Goal: Transaction & Acquisition: Purchase product/service

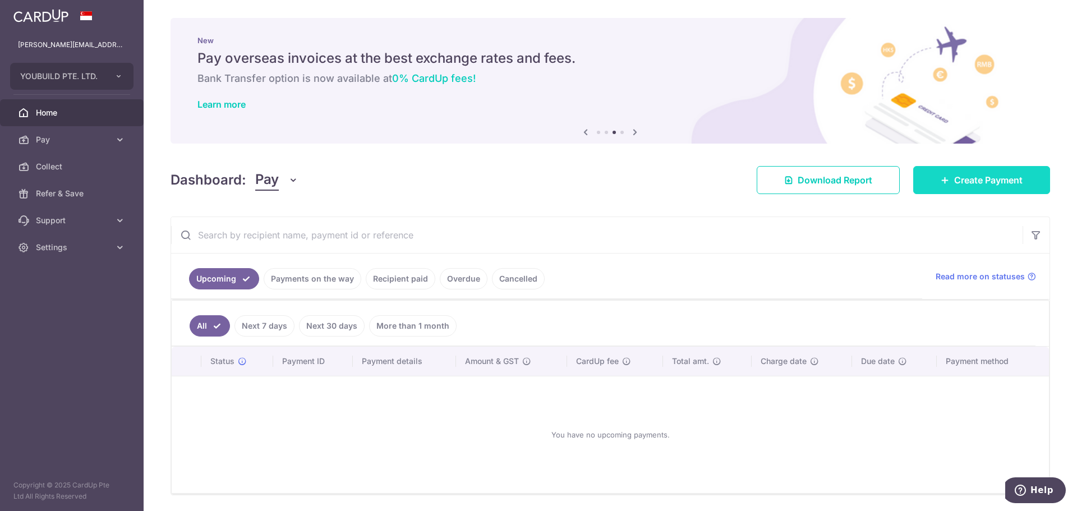
click at [955, 183] on span "Create Payment" at bounding box center [989, 179] width 68 height 13
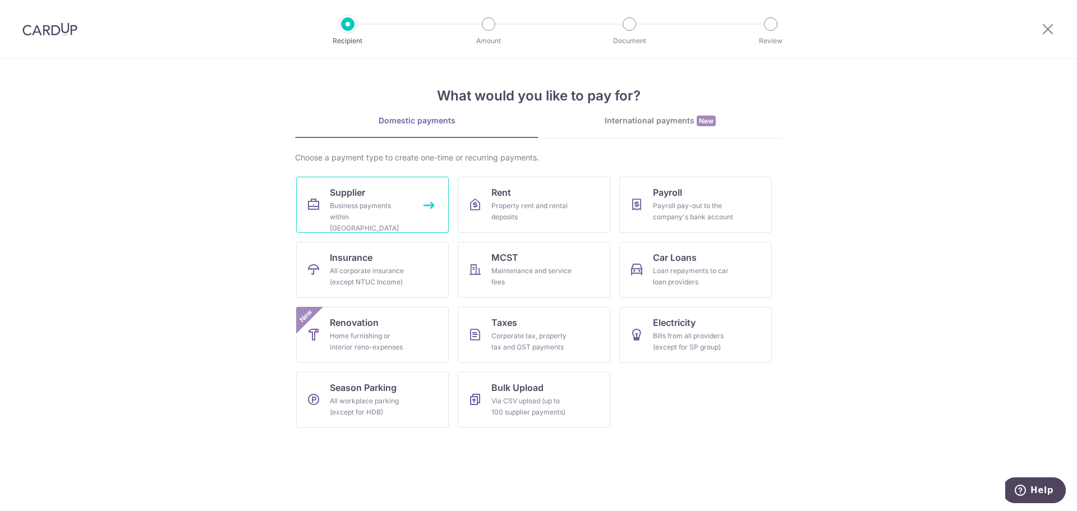
click at [355, 206] on div "Business payments within Singapore" at bounding box center [370, 217] width 81 height 34
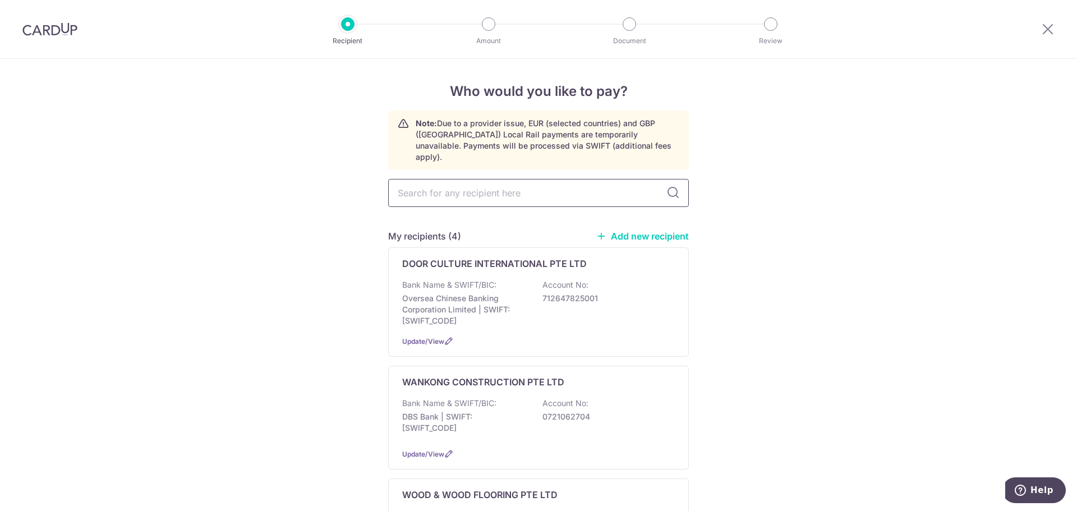
click at [441, 183] on input "text" at bounding box center [538, 193] width 301 height 28
click at [621, 231] on link "Add new recipient" at bounding box center [643, 236] width 93 height 11
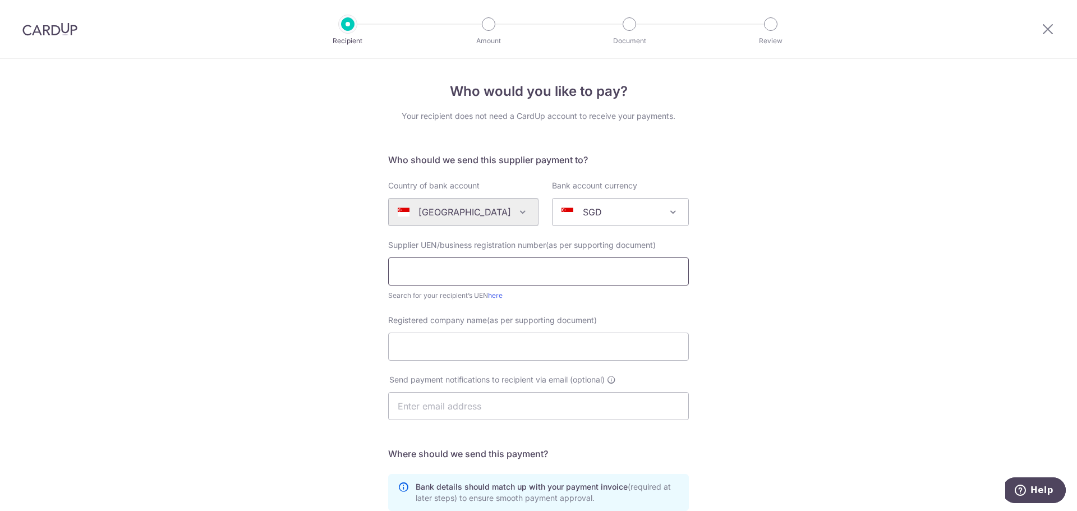
click at [453, 264] on input "text" at bounding box center [538, 272] width 301 height 28
type input "200907227R"
click at [779, 274] on div "Who would you like to pay? Your recipient does not need a CardUp account to rec…" at bounding box center [538, 399] width 1077 height 680
click at [414, 270] on input "200907227R" at bounding box center [538, 272] width 301 height 28
click at [435, 336] on input "Registered company name(as per supporting document)" at bounding box center [538, 347] width 301 height 28
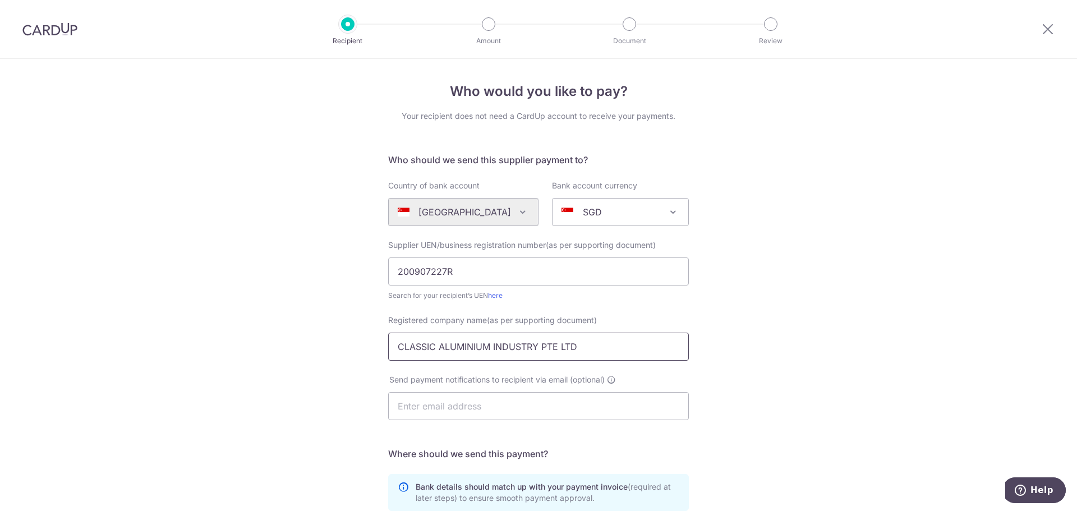
type input "CLASSIC ALUMINIUM INDUSTRY PTE LTD"
drag, startPoint x: 760, startPoint y: 352, endPoint x: 726, endPoint y: 356, distance: 34.5
click at [760, 352] on div "Who would you like to pay? Your recipient does not need a CardUp account to rec…" at bounding box center [538, 399] width 1077 height 680
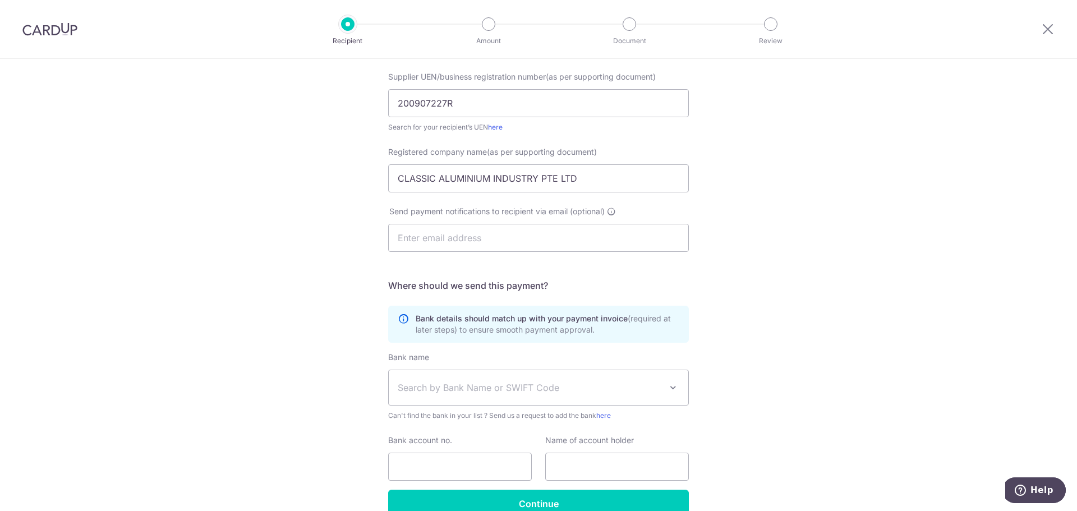
scroll to position [224, 0]
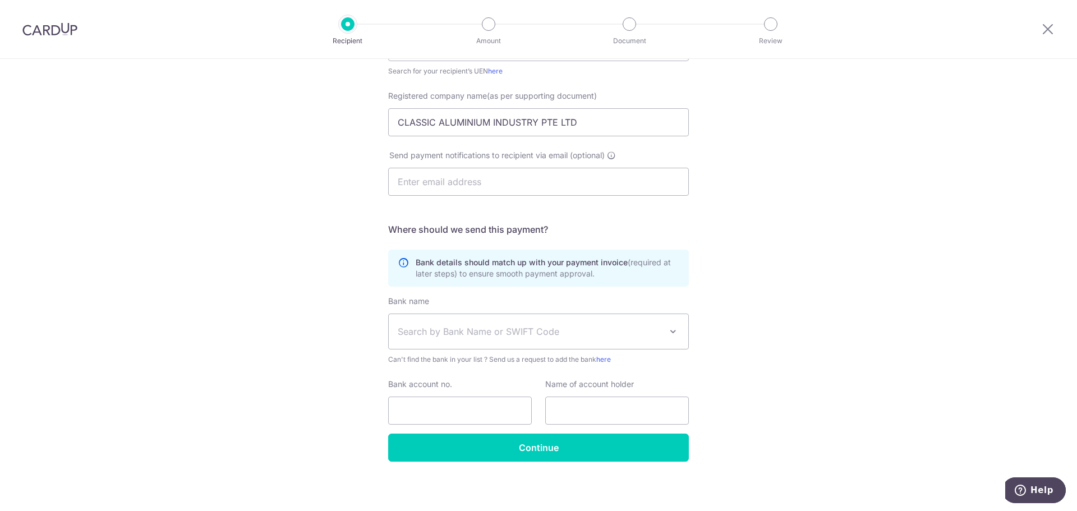
click at [428, 331] on span "Search by Bank Name or SWIFT Code" at bounding box center [530, 331] width 264 height 13
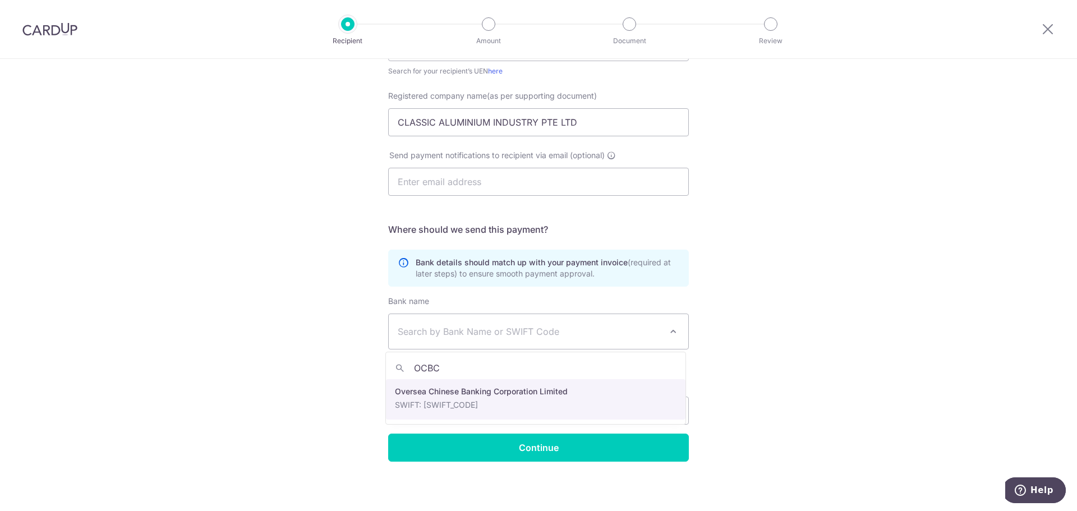
type input "OCBC"
select select "12"
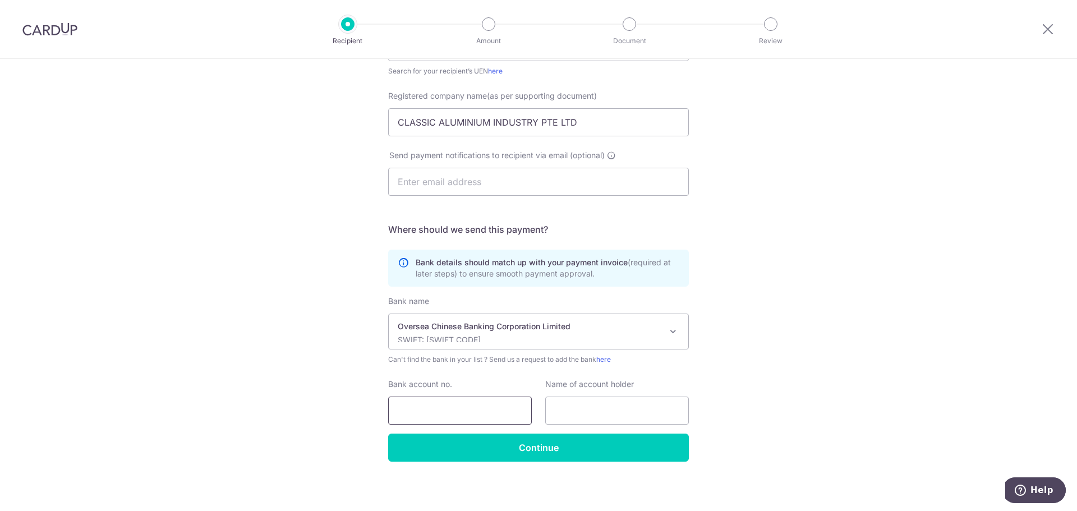
click at [440, 410] on input "Bank account no." at bounding box center [460, 411] width 144 height 28
drag, startPoint x: 409, startPoint y: 411, endPoint x: 422, endPoint y: 411, distance: 13.5
click at [409, 411] on input "520895699001" at bounding box center [460, 411] width 144 height 28
click at [411, 412] on input "520895699001" at bounding box center [460, 411] width 144 height 28
click at [427, 409] on input "520895699001" at bounding box center [460, 411] width 144 height 28
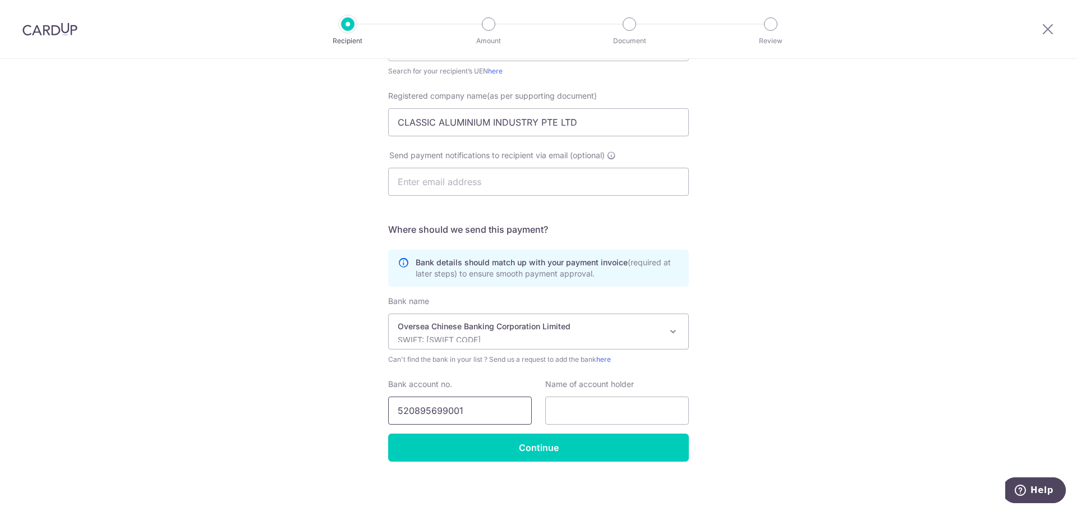
click at [444, 409] on input "520895699001" at bounding box center [460, 411] width 144 height 28
click at [466, 411] on input "520895699001" at bounding box center [460, 411] width 144 height 28
type input "520895699001"
click at [580, 406] on input "text" at bounding box center [617, 411] width 144 height 28
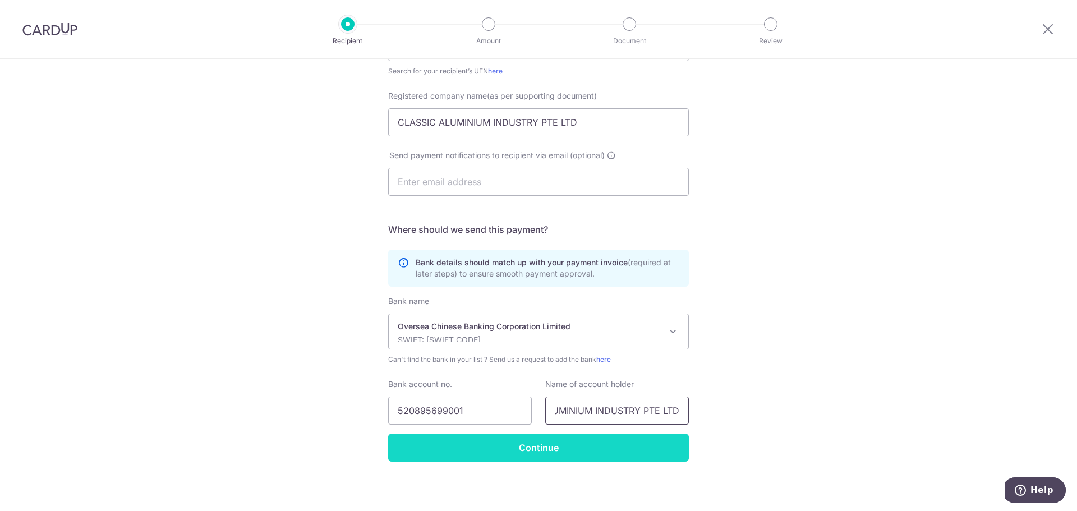
type input "CLASSIC ALUMINIUM INDUSTRY PTE LTD"
click at [582, 447] on input "Continue" at bounding box center [538, 448] width 301 height 28
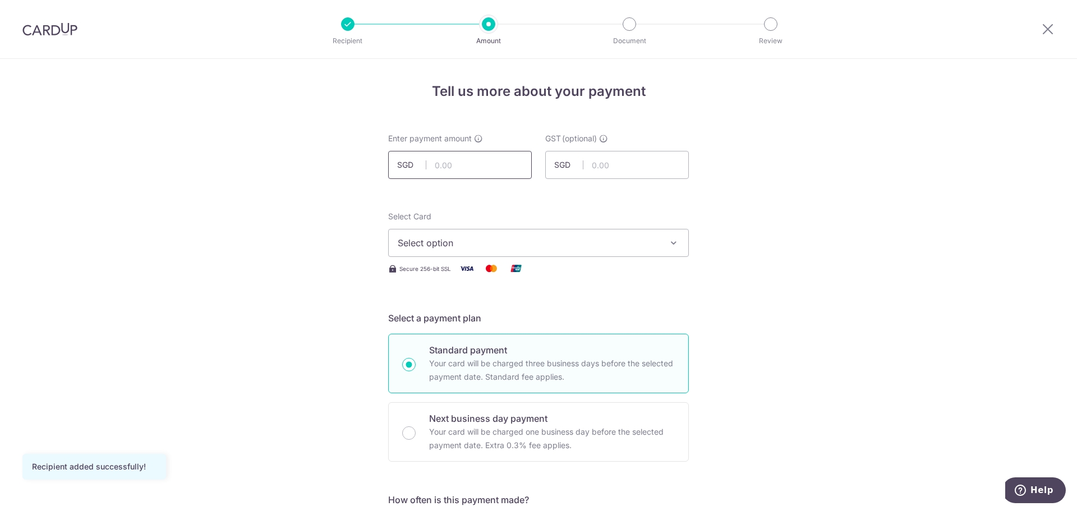
click at [447, 167] on input "text" at bounding box center [460, 165] width 144 height 28
type input "37,801.28"
click at [469, 246] on span "Select option" at bounding box center [529, 242] width 262 height 13
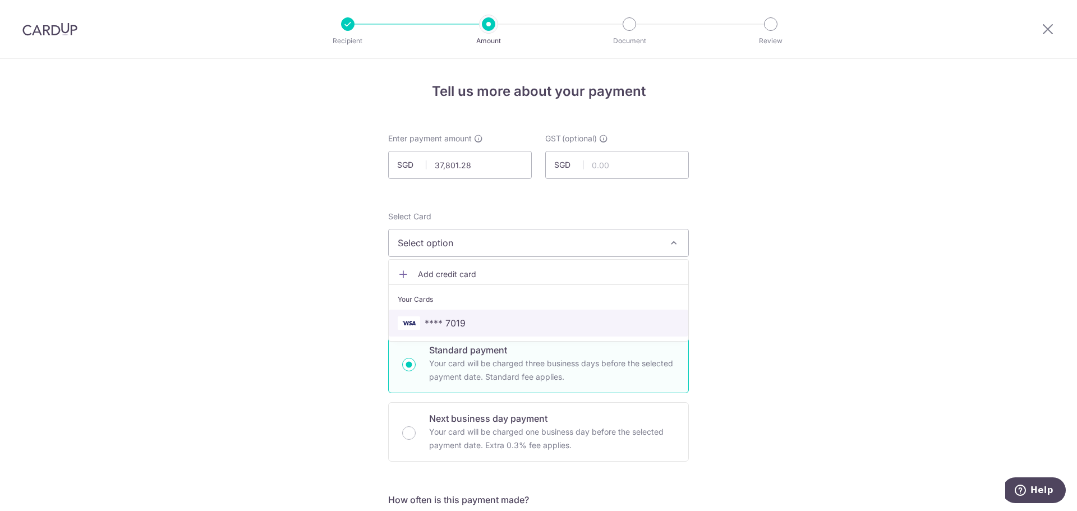
click at [450, 314] on link "**** 7019" at bounding box center [539, 323] width 300 height 27
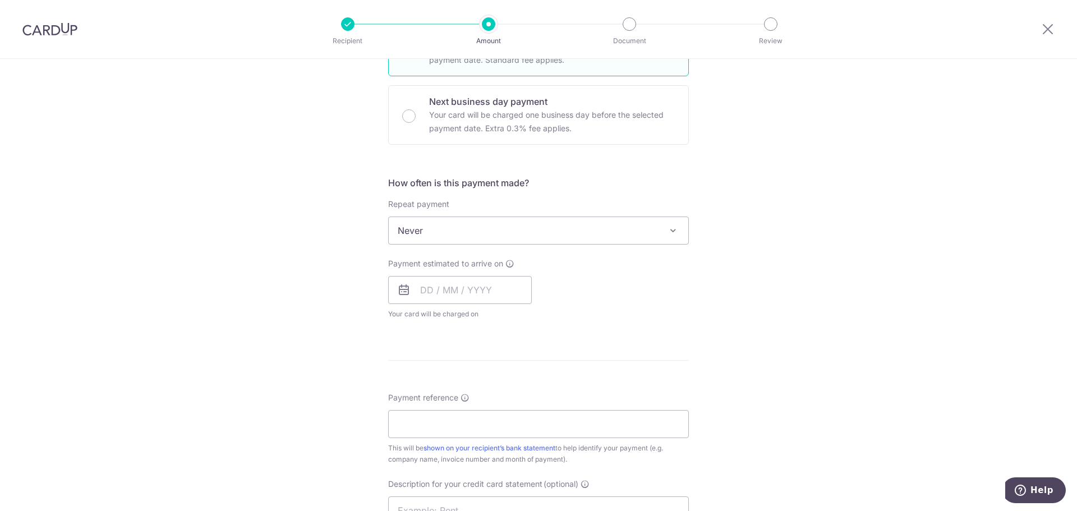
scroll to position [337, 0]
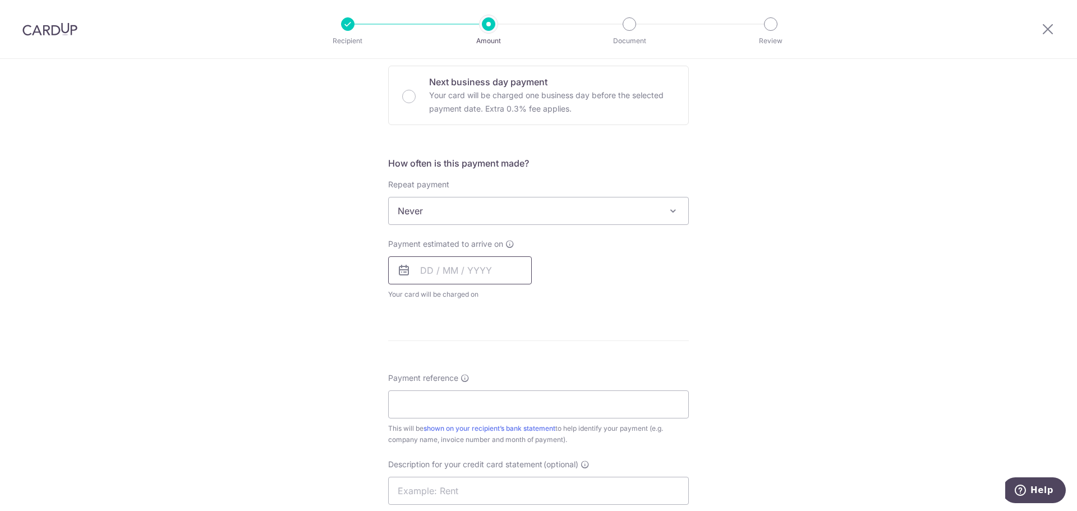
click at [460, 270] on input "text" at bounding box center [460, 270] width 144 height 28
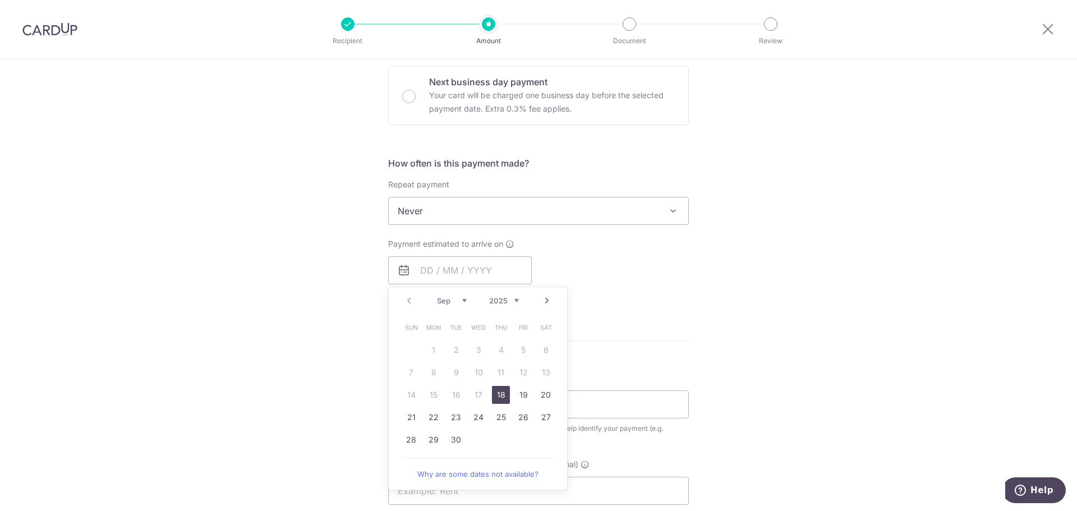
click at [499, 397] on link "18" at bounding box center [501, 395] width 18 height 18
type input "[DATE]"
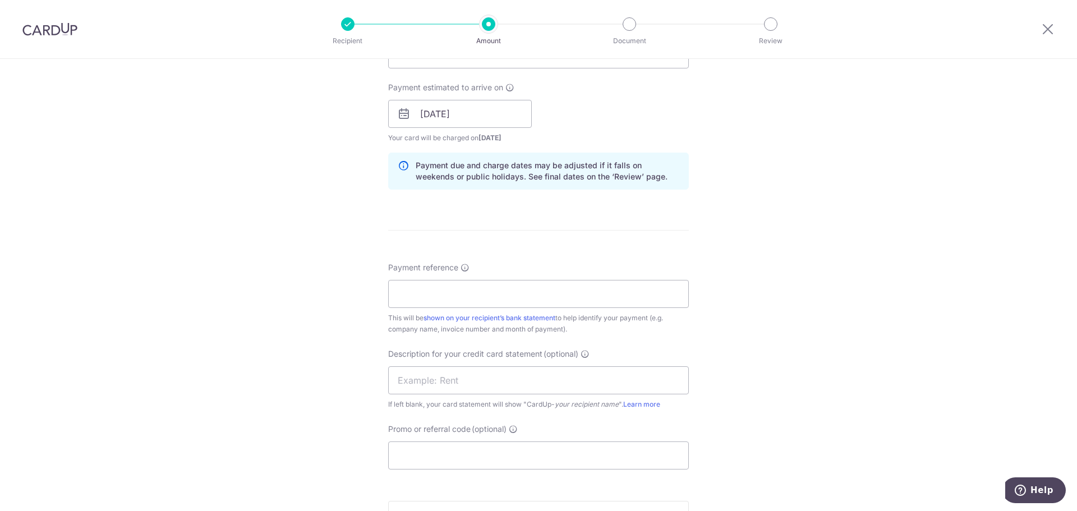
scroll to position [505, 0]
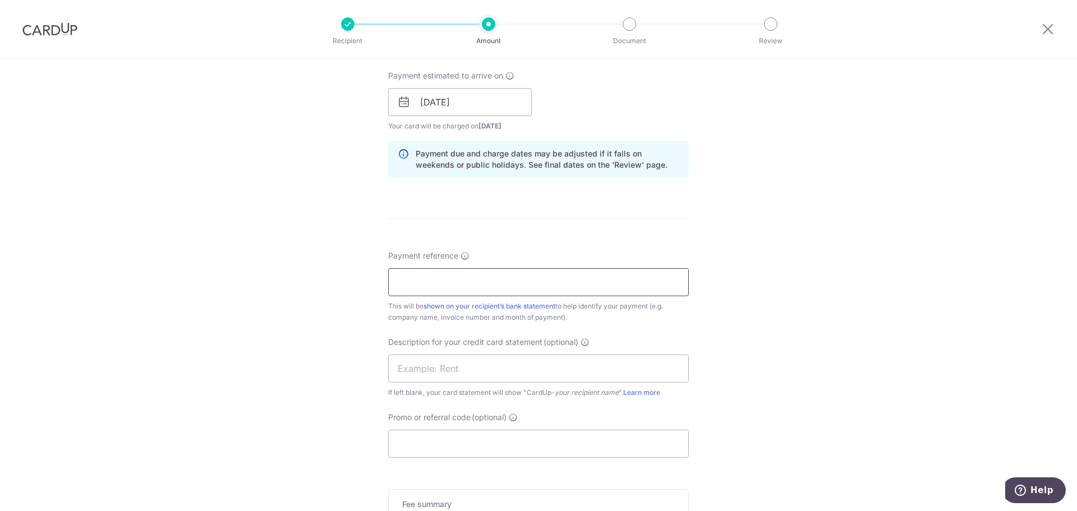
click at [482, 286] on input "Payment reference" at bounding box center [538, 282] width 301 height 28
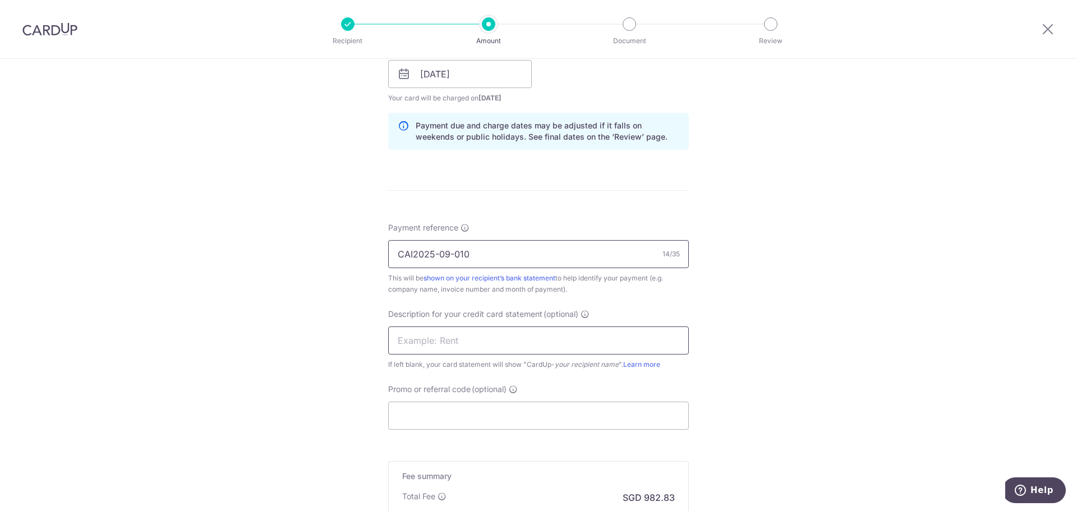
scroll to position [561, 0]
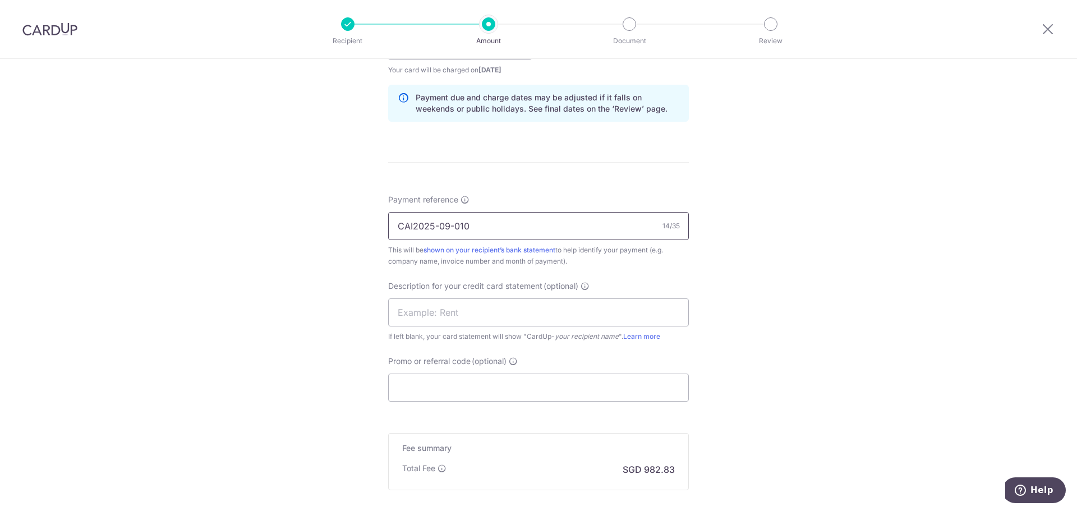
type input "CAI2025-09-010"
click at [416, 397] on input "Promo or referral code (optional)" at bounding box center [538, 388] width 301 height 28
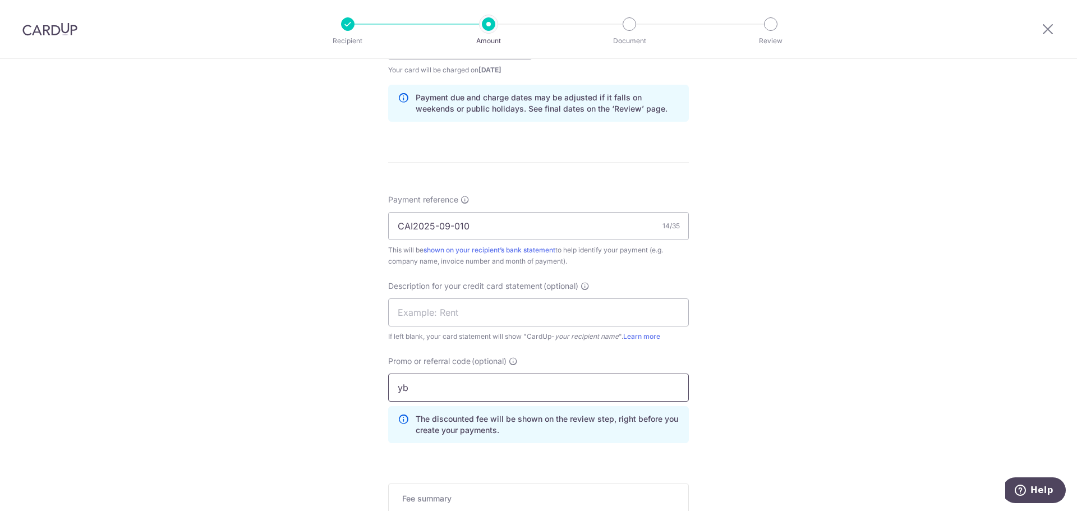
type input "y"
type input "YB168"
click at [754, 376] on div "Tell us more about your payment Enter payment amount SGD 37,801.28 37801.28 GST…" at bounding box center [538, 91] width 1077 height 1187
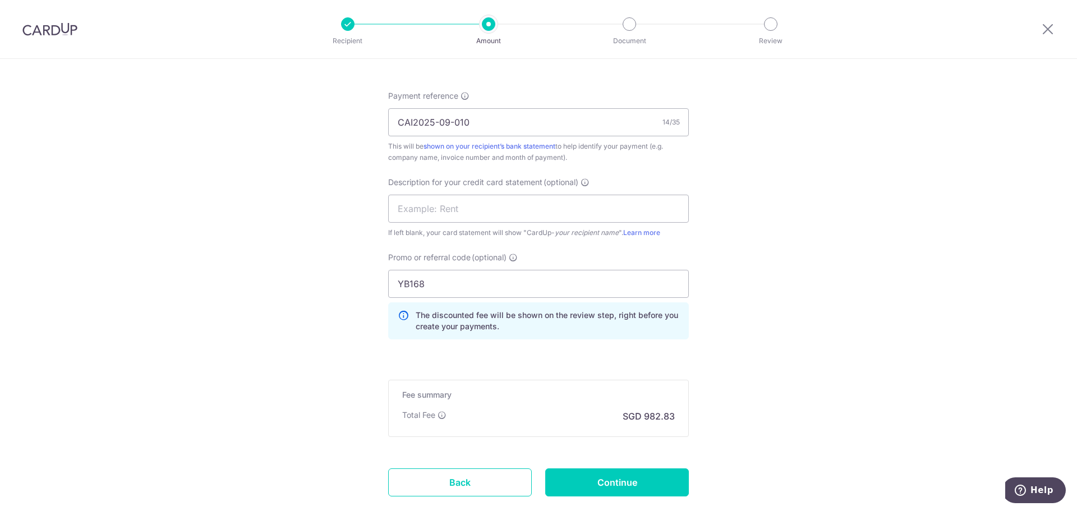
scroll to position [673, 0]
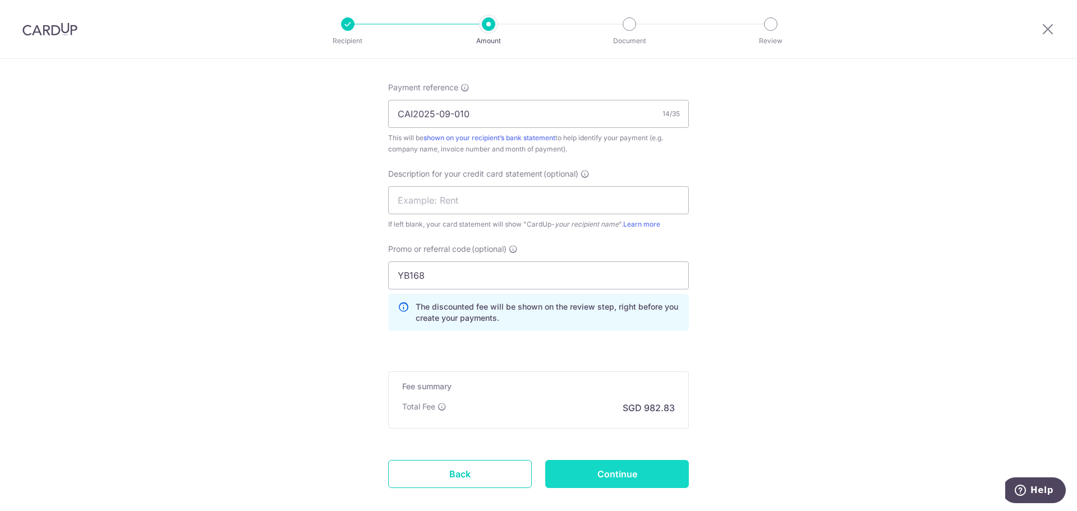
click at [627, 473] on input "Continue" at bounding box center [617, 474] width 144 height 28
type input "Create Schedule"
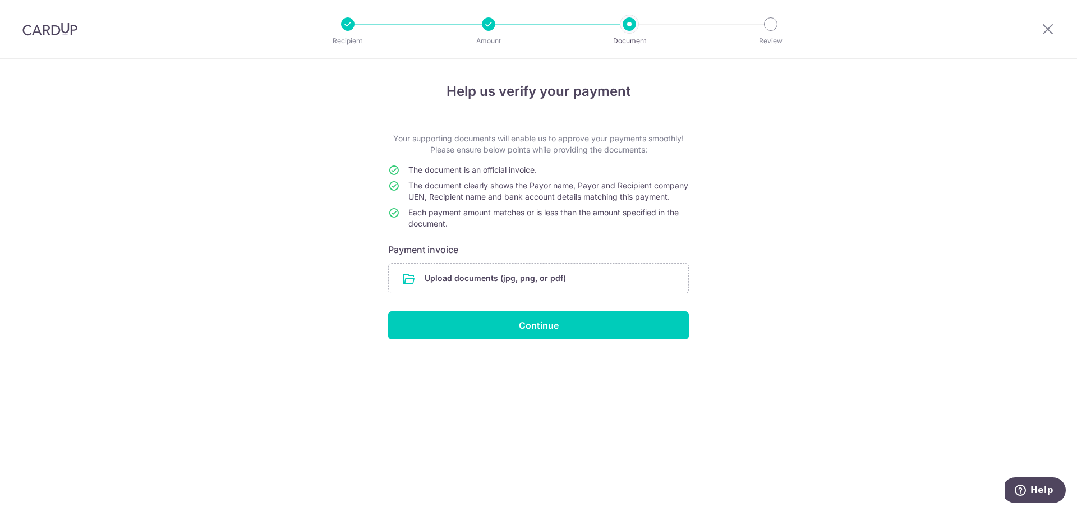
drag, startPoint x: 518, startPoint y: 140, endPoint x: 591, endPoint y: 167, distance: 77.6
click at [593, 166] on form "Your supporting documents will enable us to approve your payments smoothly! Ple…" at bounding box center [538, 236] width 301 height 207
click at [550, 168] on td "The document is an official invoice." at bounding box center [549, 172] width 281 height 16
click at [537, 187] on span "The document clearly shows the Payor name, Payor and Recipient company UEN, Rec…" at bounding box center [549, 191] width 280 height 21
click at [515, 280] on input "file" at bounding box center [539, 278] width 300 height 29
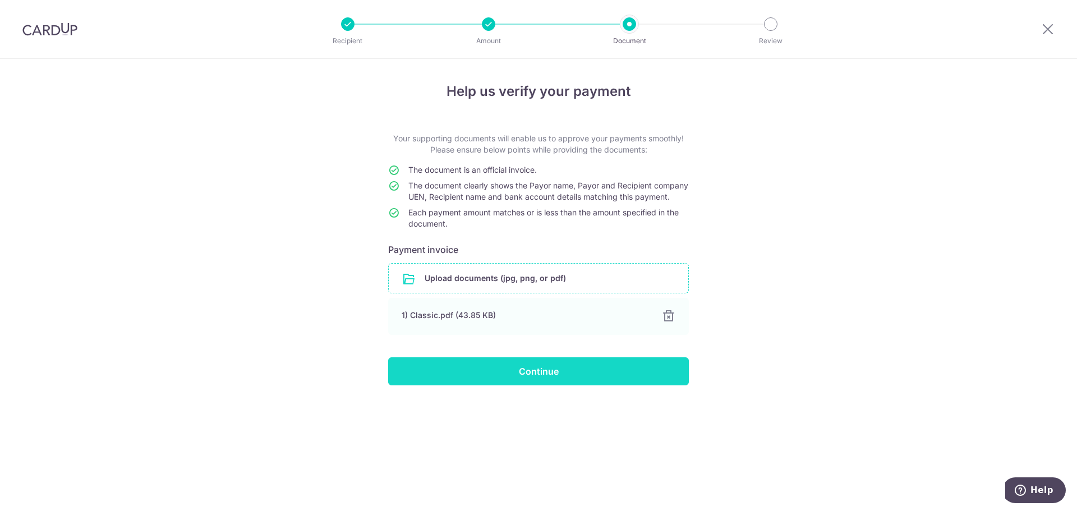
click at [644, 382] on input "Continue" at bounding box center [538, 371] width 301 height 28
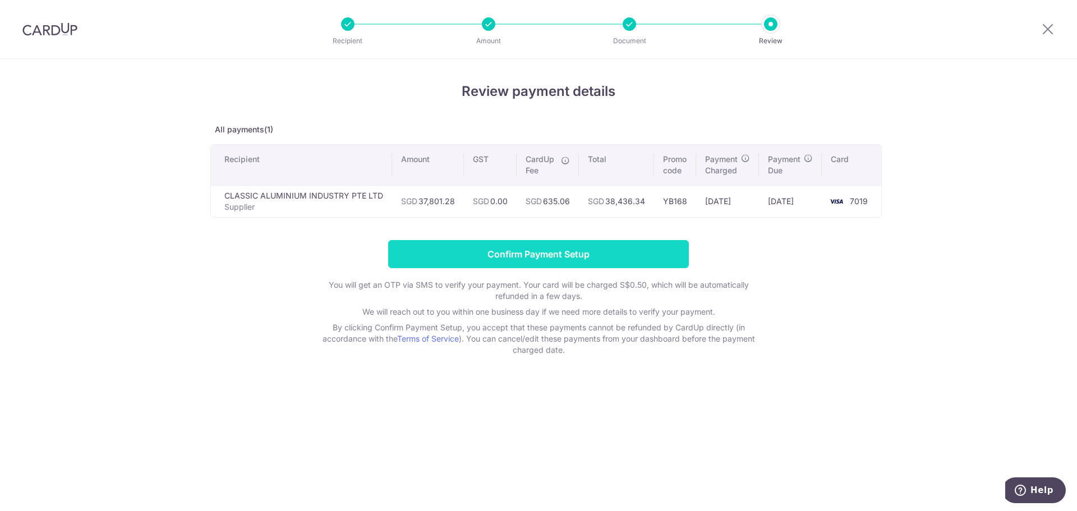
click at [539, 255] on input "Confirm Payment Setup" at bounding box center [538, 254] width 301 height 28
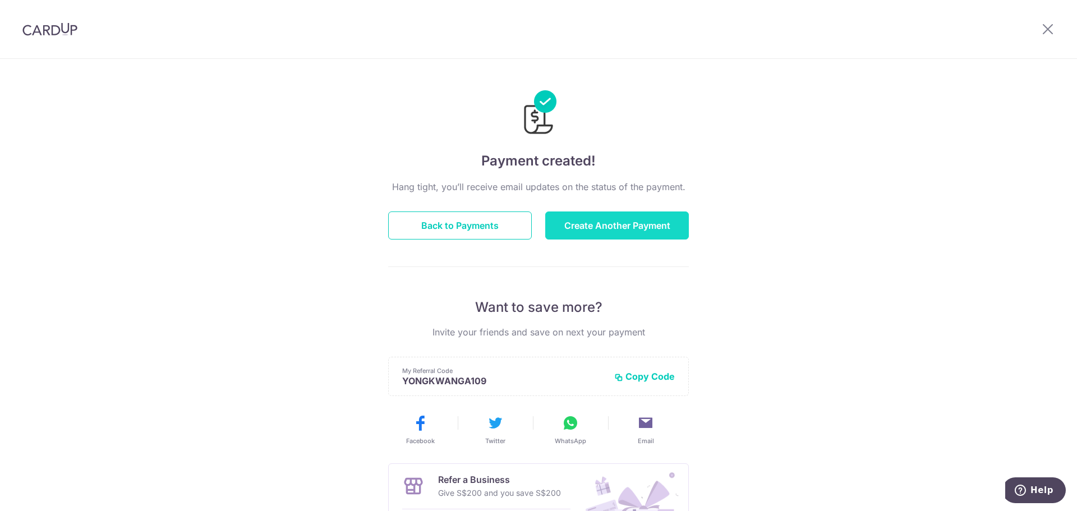
click at [615, 227] on button "Create Another Payment" at bounding box center [617, 226] width 144 height 28
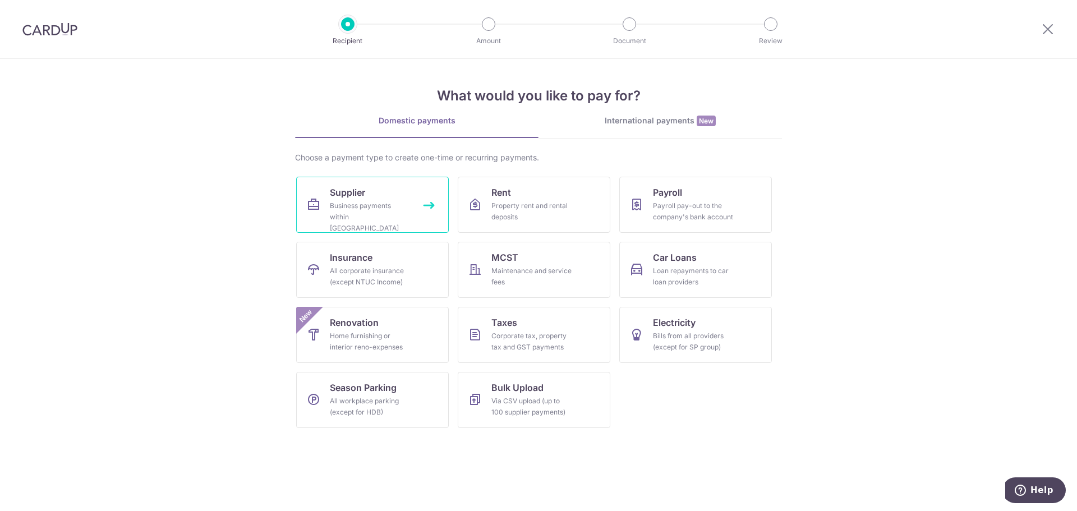
drag, startPoint x: 381, startPoint y: 222, endPoint x: 387, endPoint y: 213, distance: 10.6
click at [381, 222] on div "Business payments within Singapore" at bounding box center [370, 217] width 81 height 34
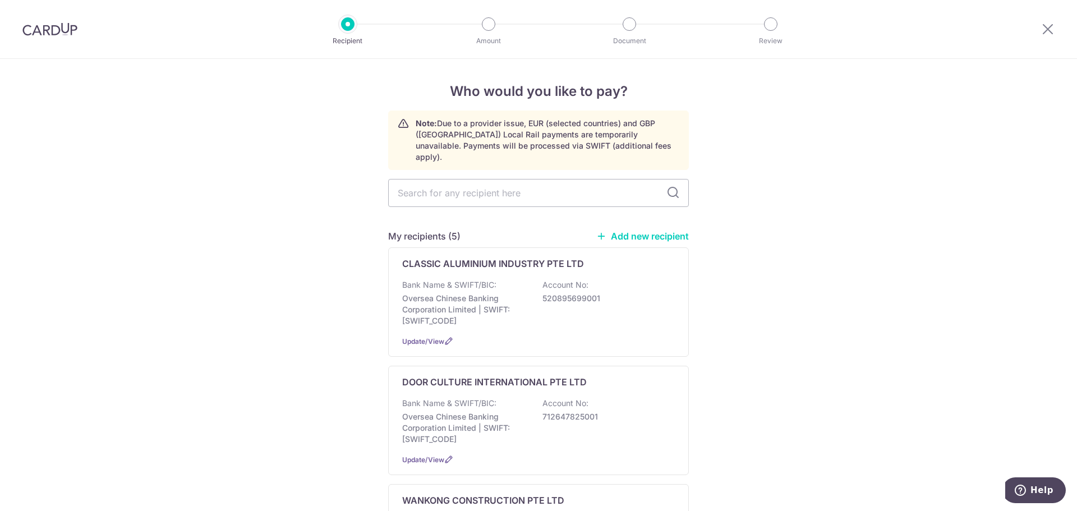
click at [640, 230] on div "My recipients (5) Add new recipient" at bounding box center [538, 236] width 301 height 13
click at [639, 231] on link "Add new recipient" at bounding box center [643, 236] width 93 height 11
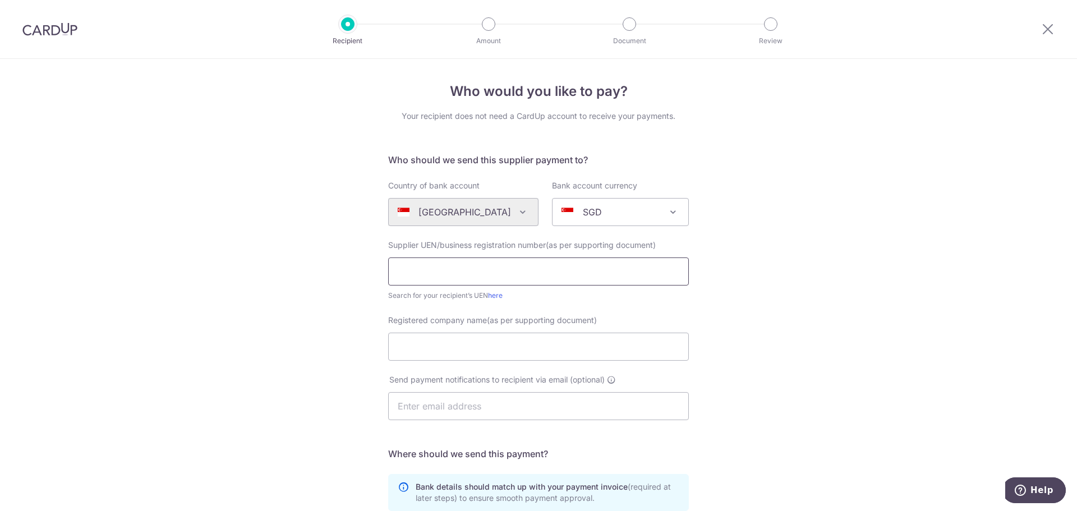
click at [471, 272] on input "text" at bounding box center [538, 272] width 301 height 28
click at [414, 274] on input "201706249E" at bounding box center [538, 272] width 301 height 28
click at [425, 274] on input "201706249E" at bounding box center [538, 272] width 301 height 28
click at [467, 273] on input "201706249E" at bounding box center [538, 272] width 301 height 28
type input "201706249E"
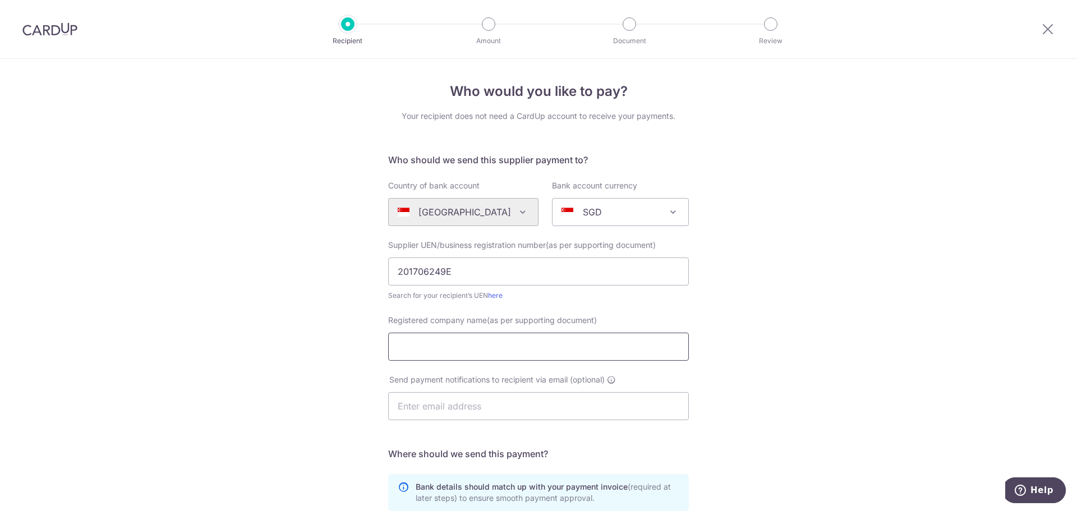
click at [463, 350] on input "Registered company name(as per supporting document)" at bounding box center [538, 347] width 301 height 28
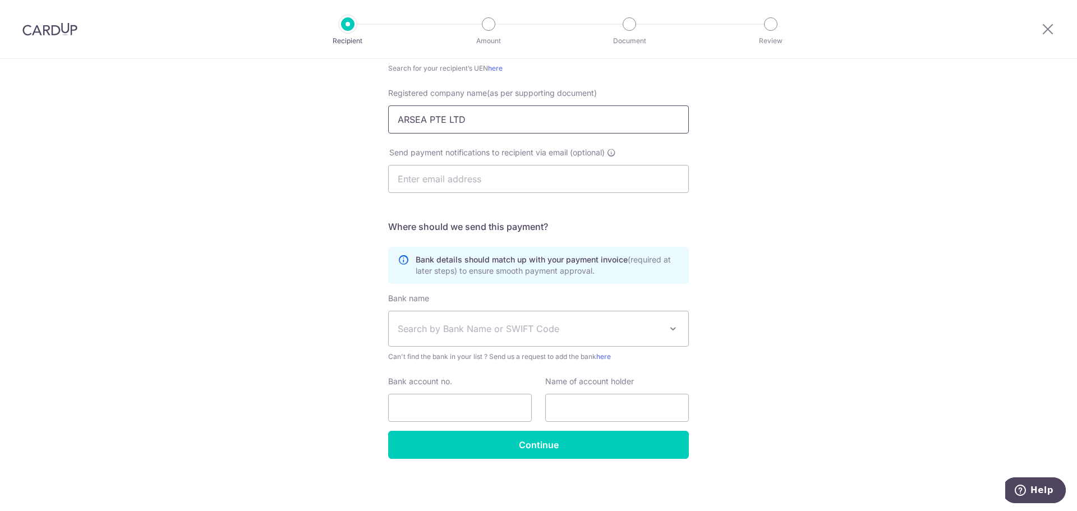
scroll to position [228, 0]
type input "ARSEA PTE LTD"
click at [461, 330] on span "Search by Bank Name or SWIFT Code" at bounding box center [530, 328] width 264 height 13
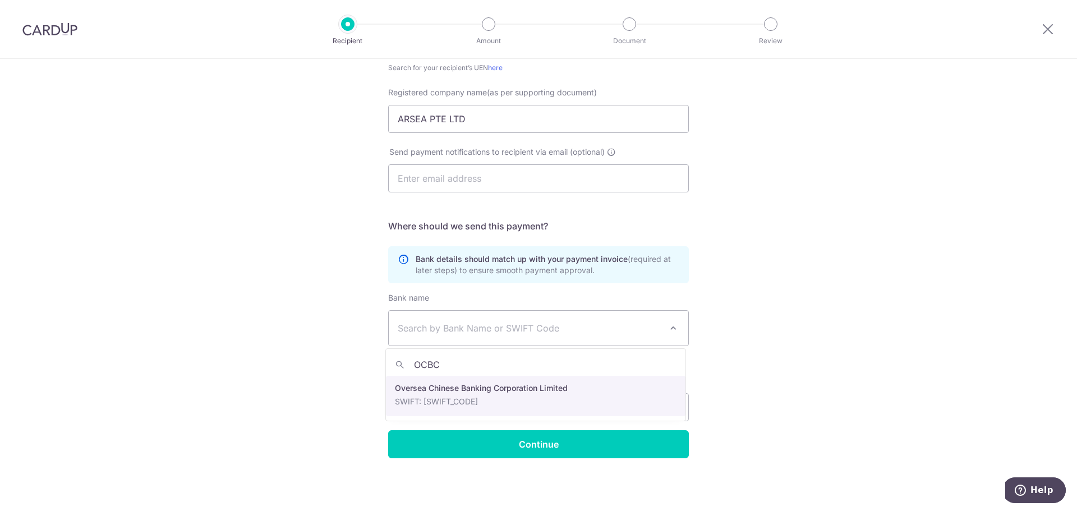
type input "OCBC"
select select "12"
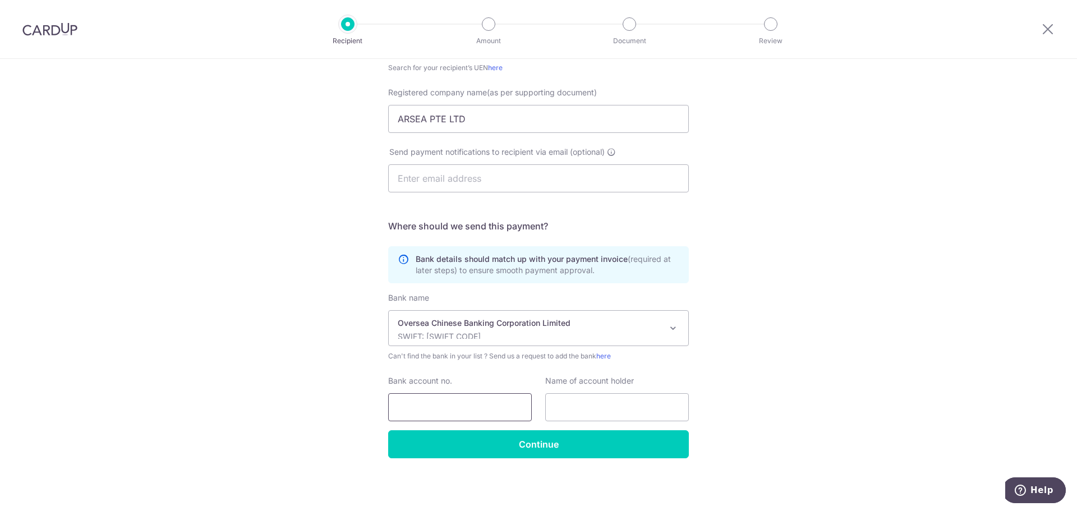
click at [445, 404] on input "Bank account no." at bounding box center [460, 407] width 144 height 28
click at [416, 407] on input "547712463001" at bounding box center [460, 407] width 144 height 28
click at [437, 407] on input "547712463001" at bounding box center [460, 407] width 144 height 28
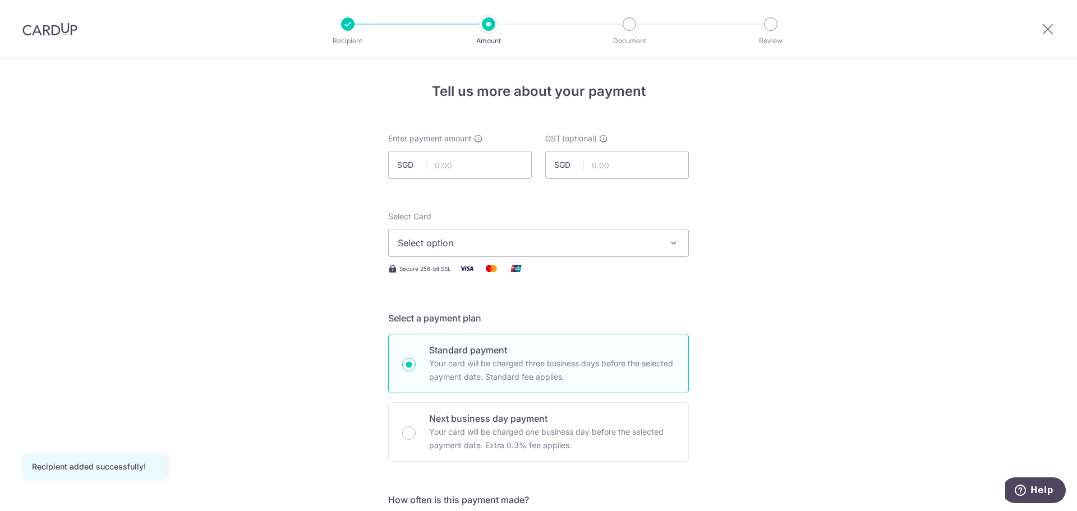
click at [535, 241] on span "Select option" at bounding box center [529, 242] width 262 height 13
click at [462, 166] on input "text" at bounding box center [460, 165] width 144 height 28
type input "19,075.00"
click at [467, 241] on span "Select option" at bounding box center [529, 242] width 262 height 13
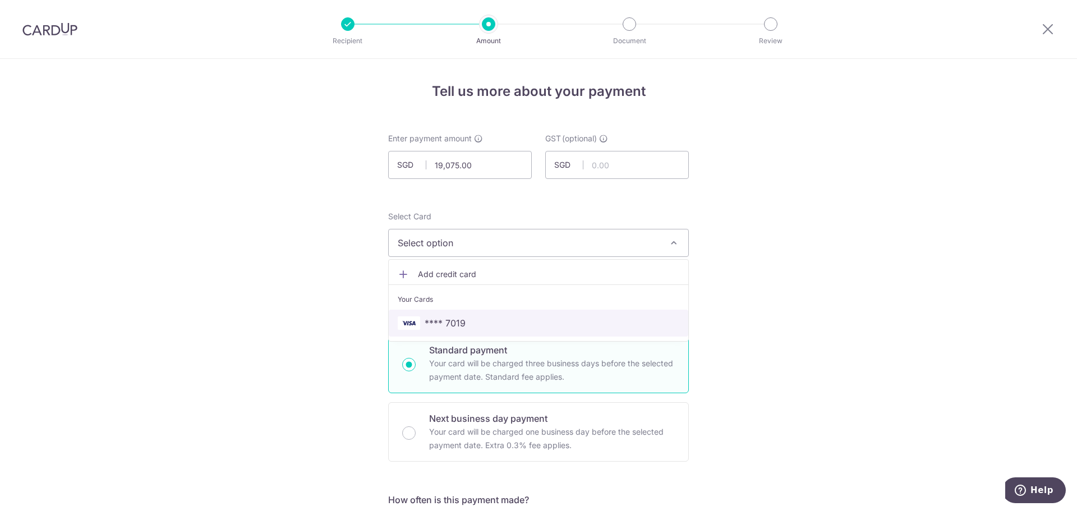
click at [460, 321] on span "**** 7019" at bounding box center [445, 323] width 41 height 13
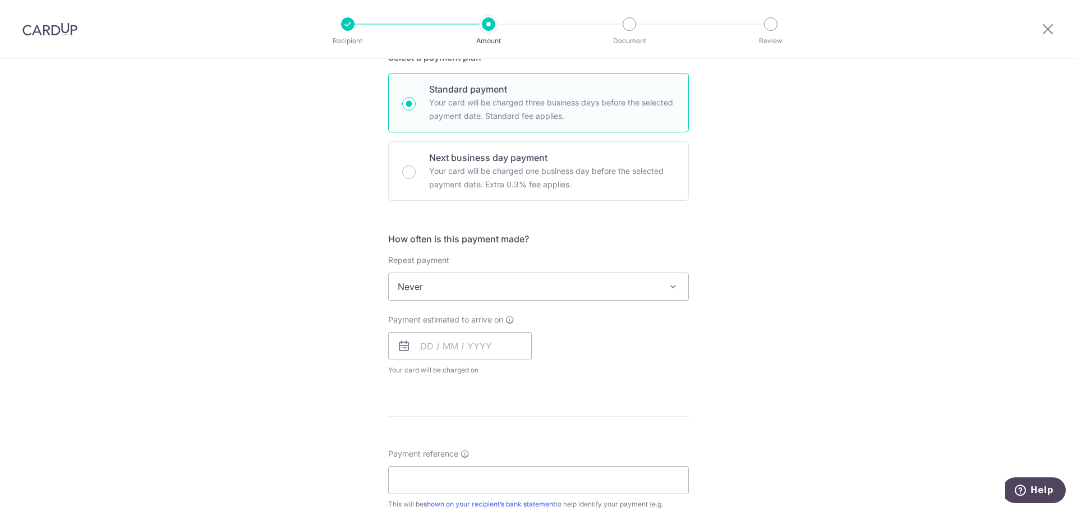
scroll to position [281, 0]
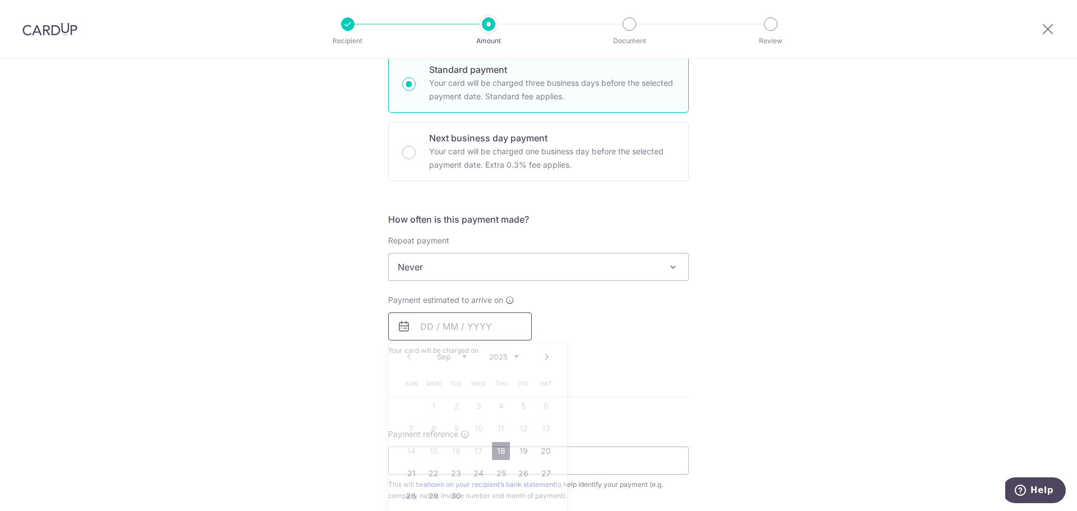
click at [411, 332] on input "text" at bounding box center [460, 327] width 144 height 28
click at [500, 454] on link "18" at bounding box center [501, 451] width 18 height 18
type input "[DATE]"
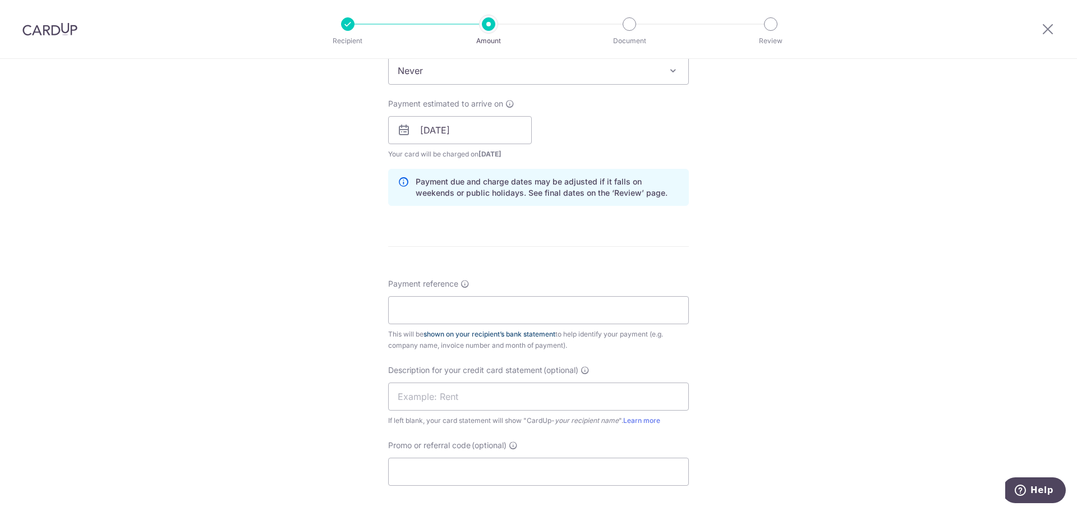
scroll to position [505, 0]
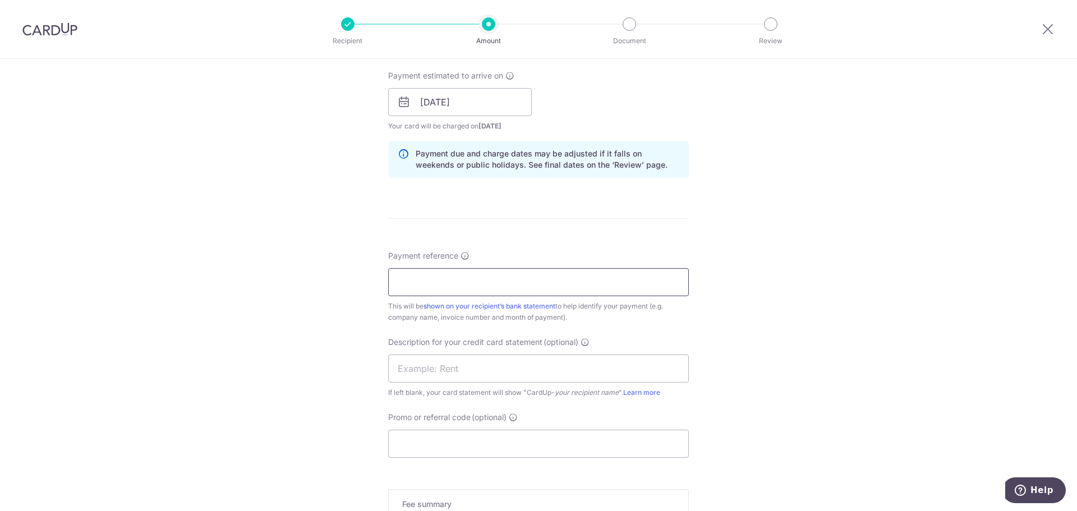
click at [431, 282] on input "Payment reference" at bounding box center [538, 282] width 301 height 28
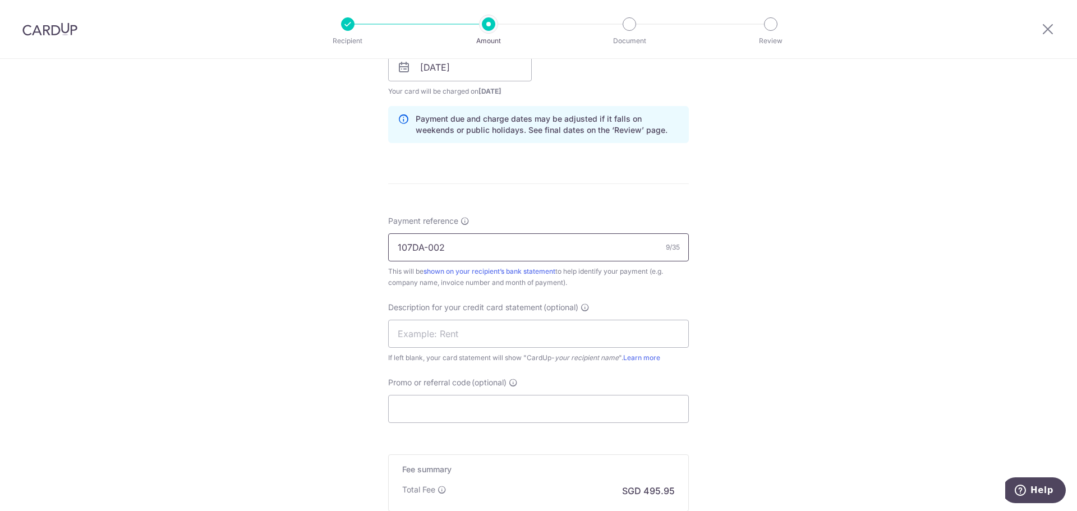
scroll to position [561, 0]
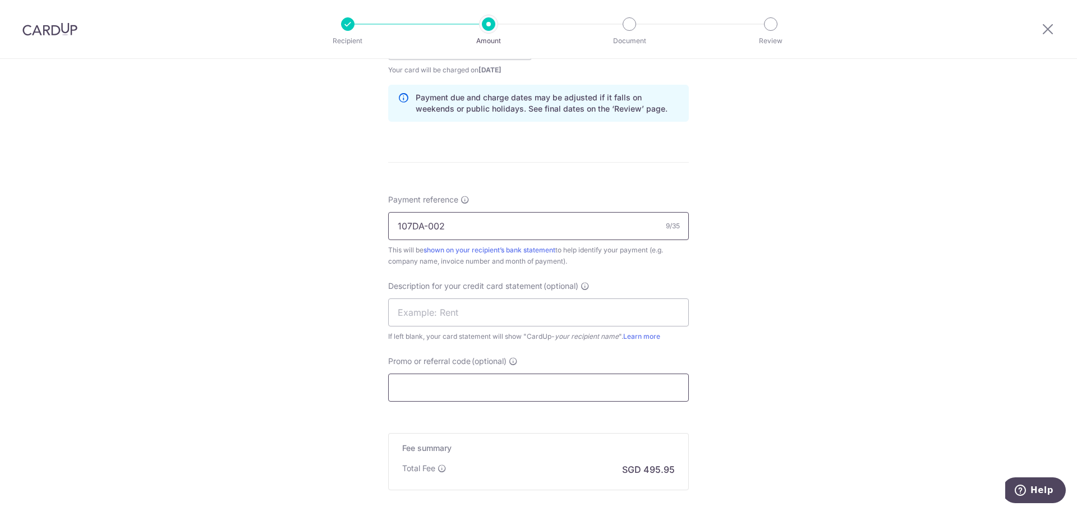
type input "107DA-002"
click at [434, 379] on input "Promo or referral code (optional)" at bounding box center [538, 388] width 301 height 28
click at [427, 378] on input "Promo or referral code (optional)" at bounding box center [538, 388] width 301 height 28
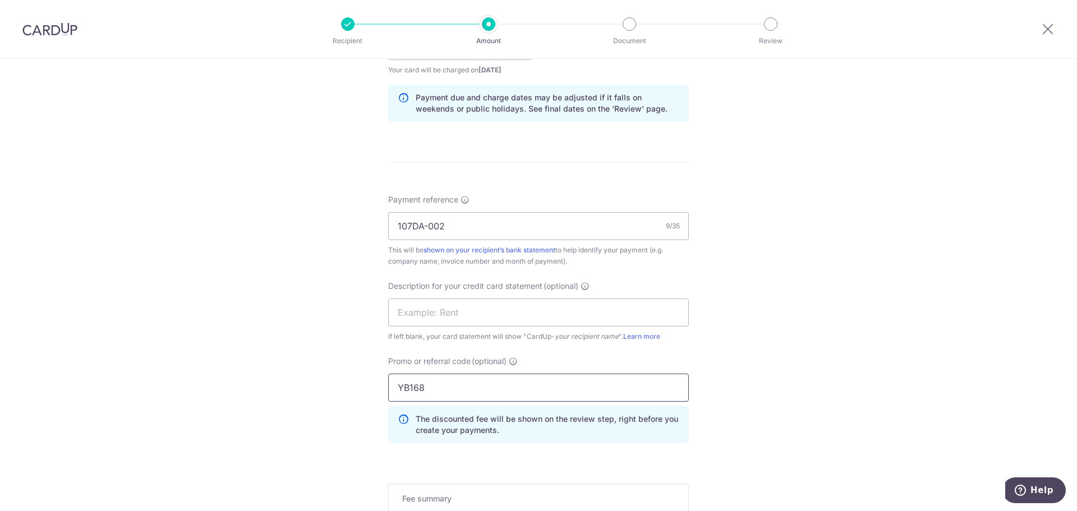
type input "YB168"
click at [333, 356] on div "Tell us more about your payment Enter payment amount SGD 19,075.00 19075.00 GST…" at bounding box center [538, 91] width 1077 height 1187
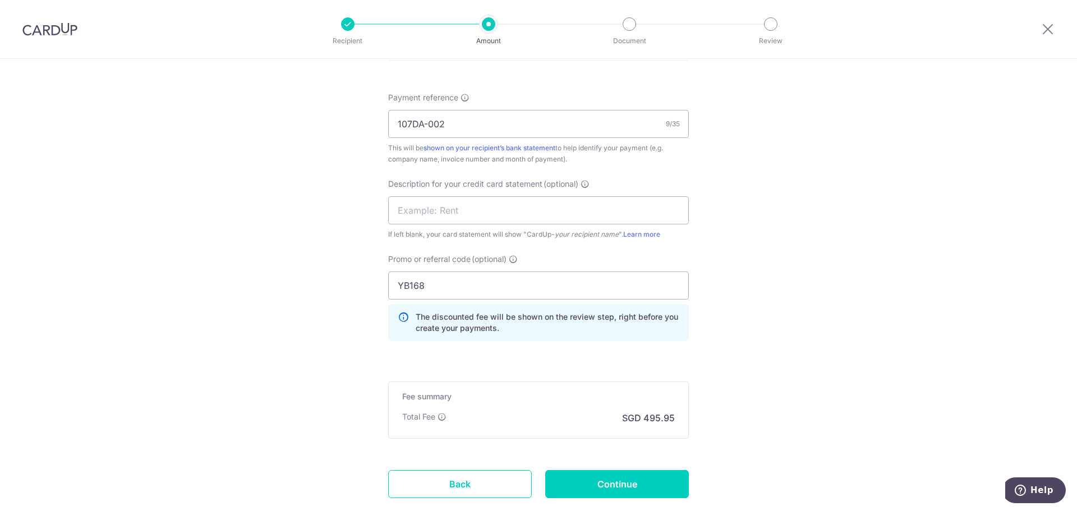
scroll to position [673, 0]
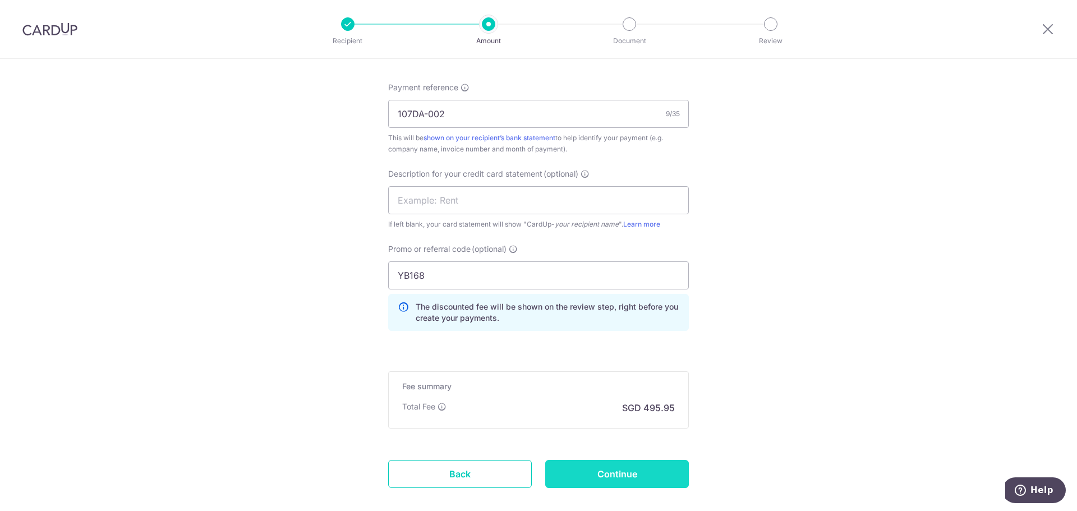
click at [603, 476] on input "Continue" at bounding box center [617, 474] width 144 height 28
type input "Create Schedule"
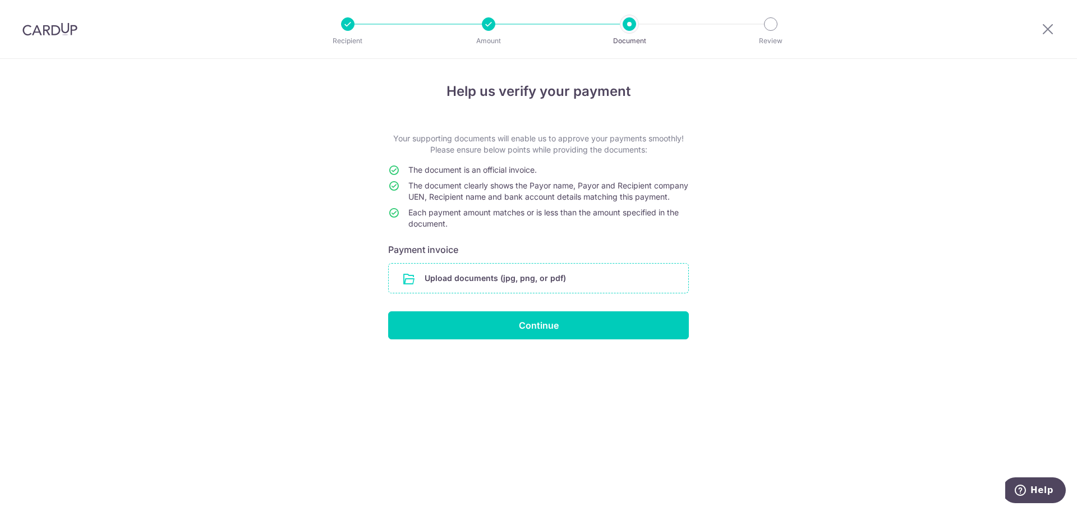
click at [502, 287] on input "file" at bounding box center [539, 278] width 300 height 29
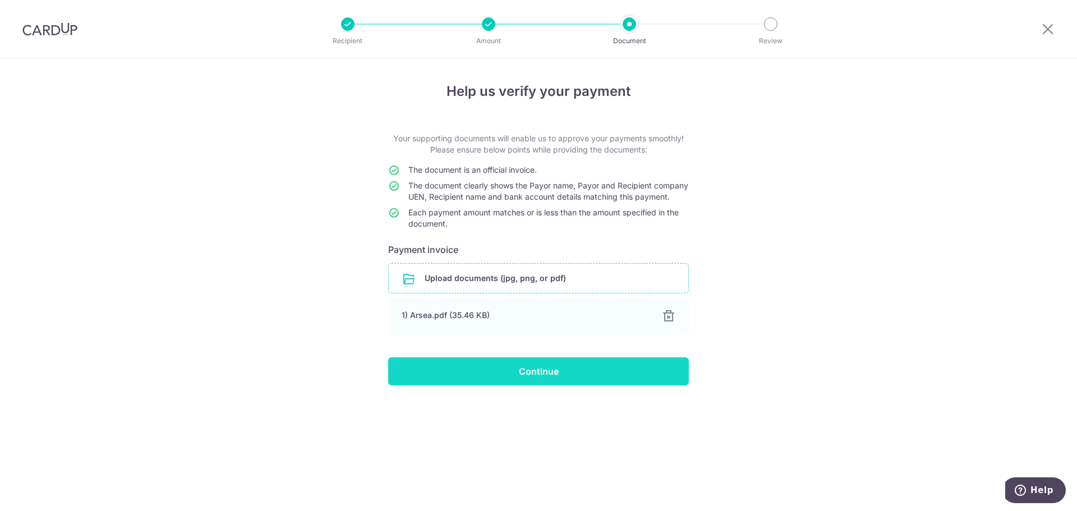
click at [573, 380] on input "Continue" at bounding box center [538, 371] width 301 height 28
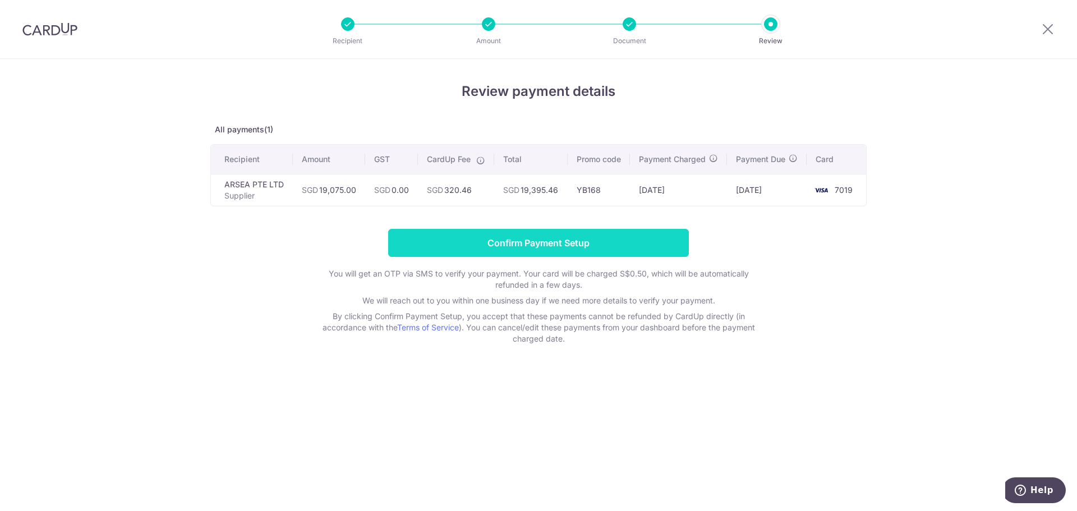
click at [531, 250] on input "Confirm Payment Setup" at bounding box center [538, 243] width 301 height 28
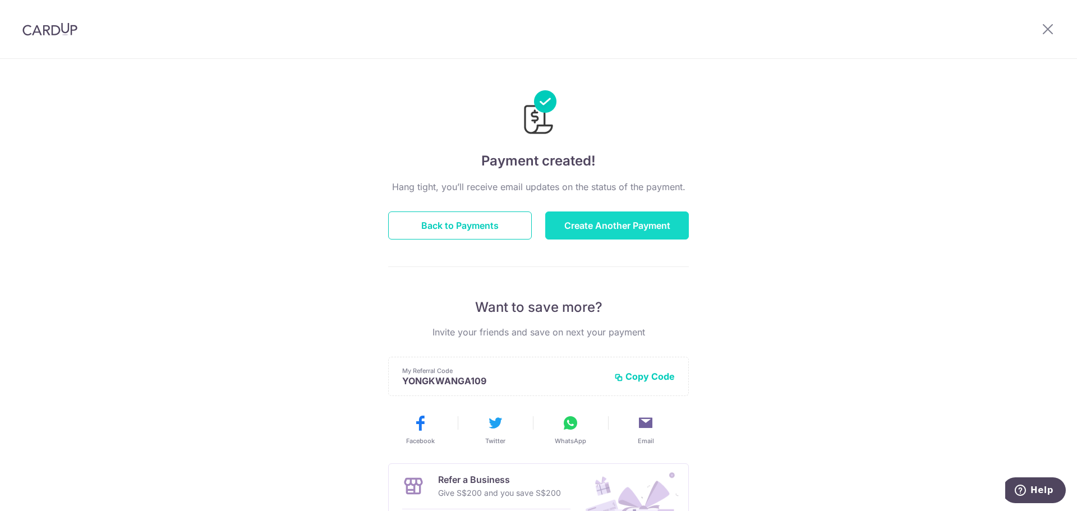
click at [598, 233] on button "Create Another Payment" at bounding box center [617, 226] width 144 height 28
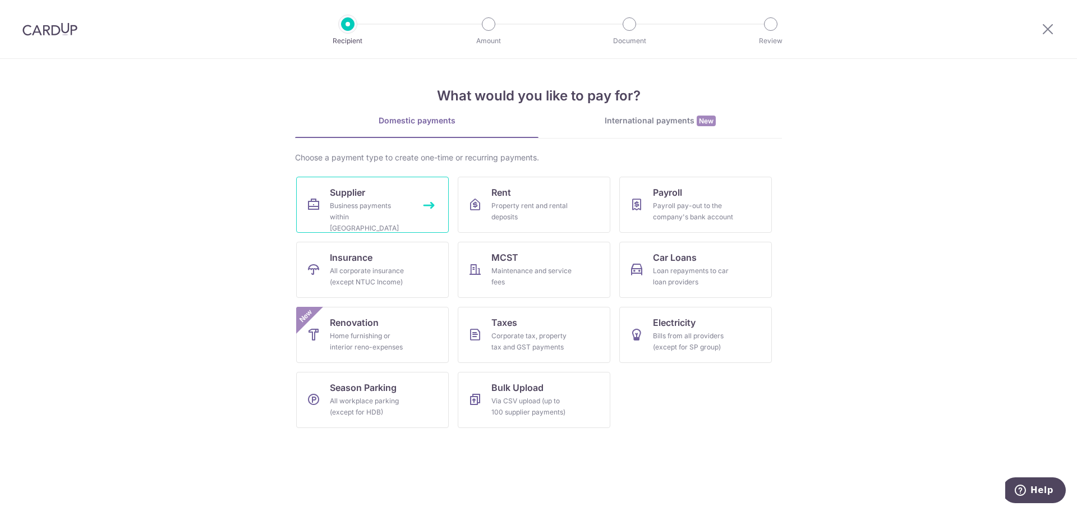
click at [390, 204] on div "Business payments within [GEOGRAPHIC_DATA]" at bounding box center [370, 217] width 81 height 34
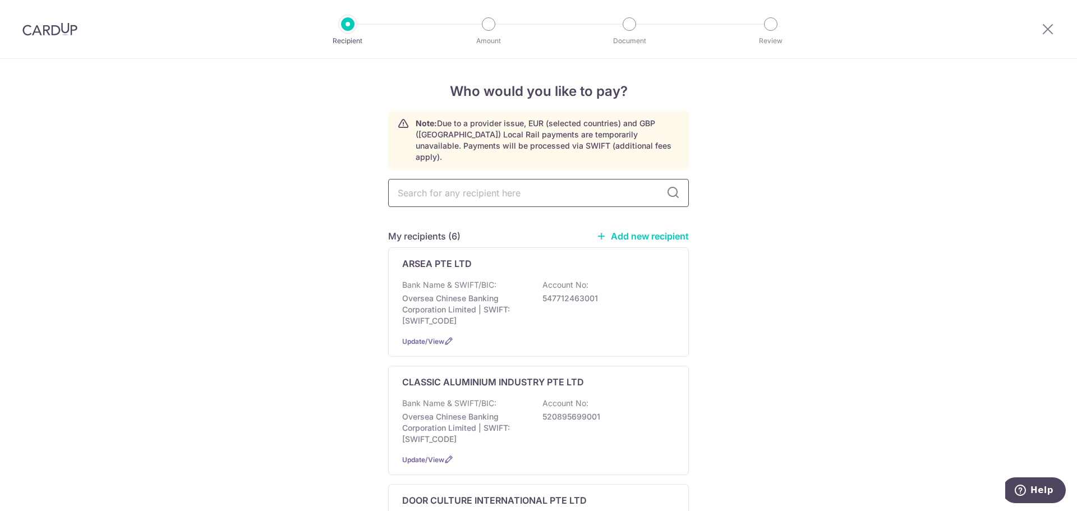
click at [452, 179] on input "text" at bounding box center [538, 193] width 301 height 28
click at [638, 231] on link "Add new recipient" at bounding box center [643, 236] width 93 height 11
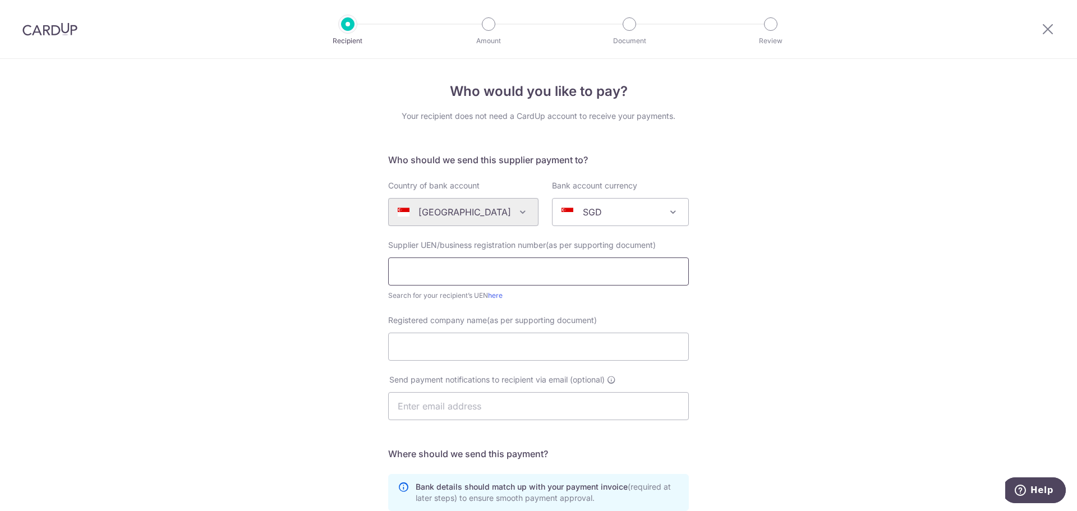
click at [435, 263] on input "text" at bounding box center [538, 272] width 301 height 28
type input "O"
click at [414, 272] on input "201715750N" at bounding box center [538, 272] width 301 height 28
click at [427, 272] on input "201715750N" at bounding box center [538, 272] width 301 height 28
click at [440, 272] on input "201715750N" at bounding box center [538, 272] width 301 height 28
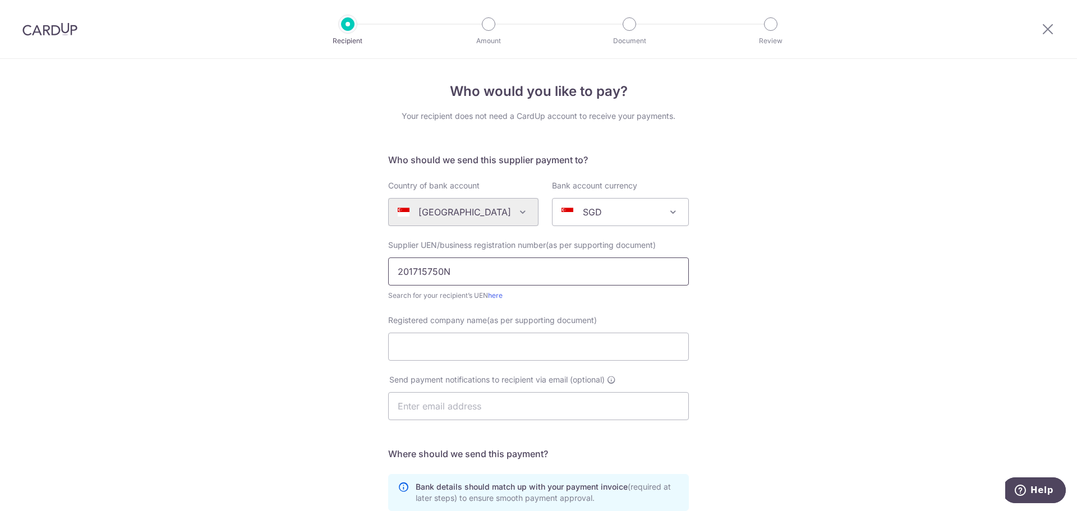
click at [458, 273] on input "201715750N" at bounding box center [538, 272] width 301 height 28
type input "201715750N"
click at [444, 343] on input "Registered company name(as per supporting document)" at bounding box center [538, 347] width 301 height 28
type input "OSK INNOVATION PTE LTD"
click at [338, 374] on div "Who would you like to pay? Your recipient does not need a CardUp account to rec…" at bounding box center [538, 399] width 1077 height 680
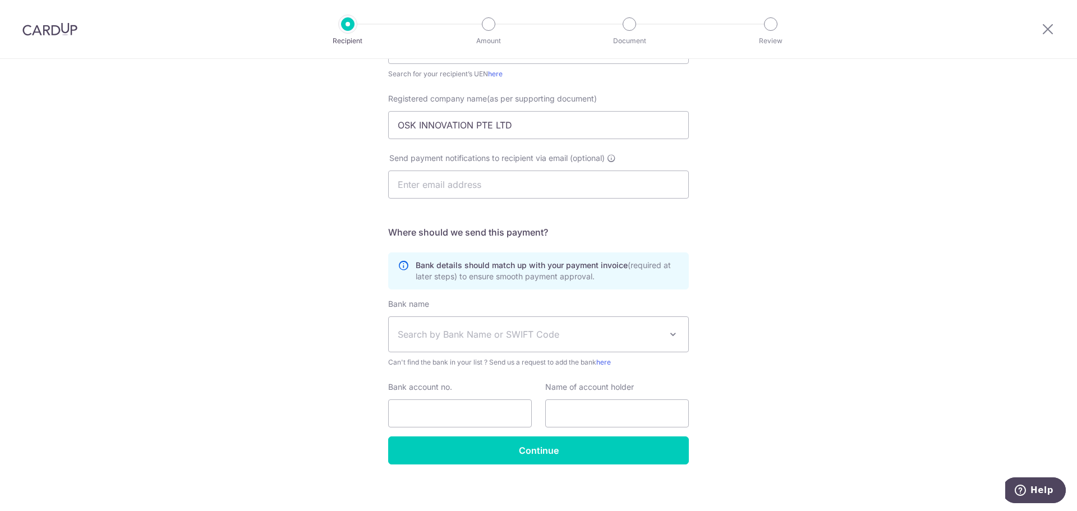
scroll to position [224, 0]
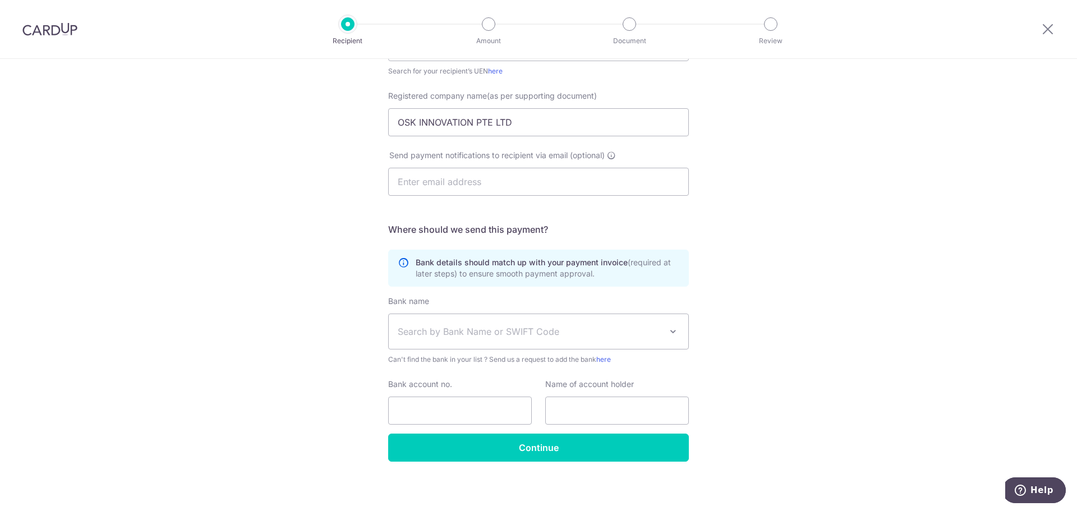
click at [476, 334] on span "Search by Bank Name or SWIFT Code" at bounding box center [530, 331] width 264 height 13
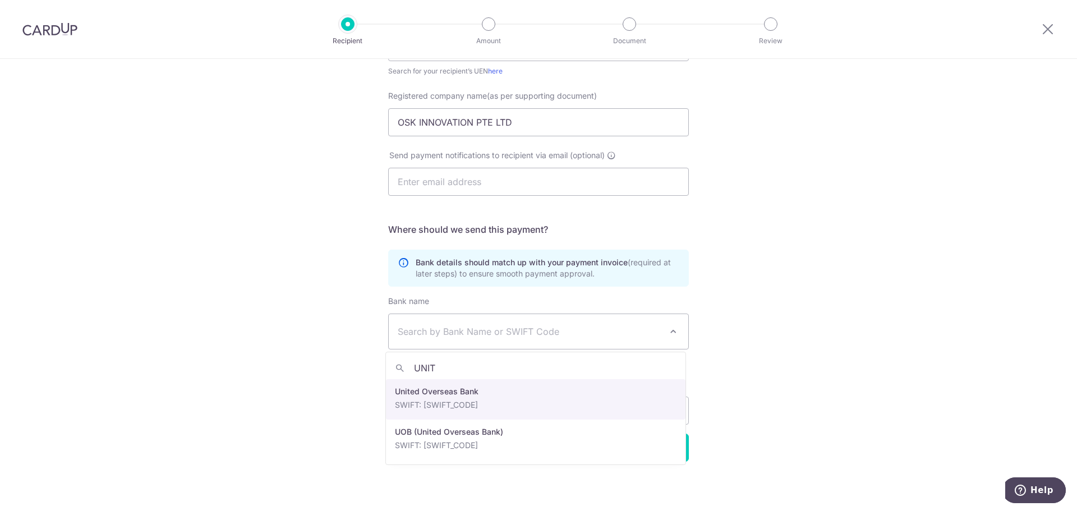
type input "UNIT"
select select "23668"
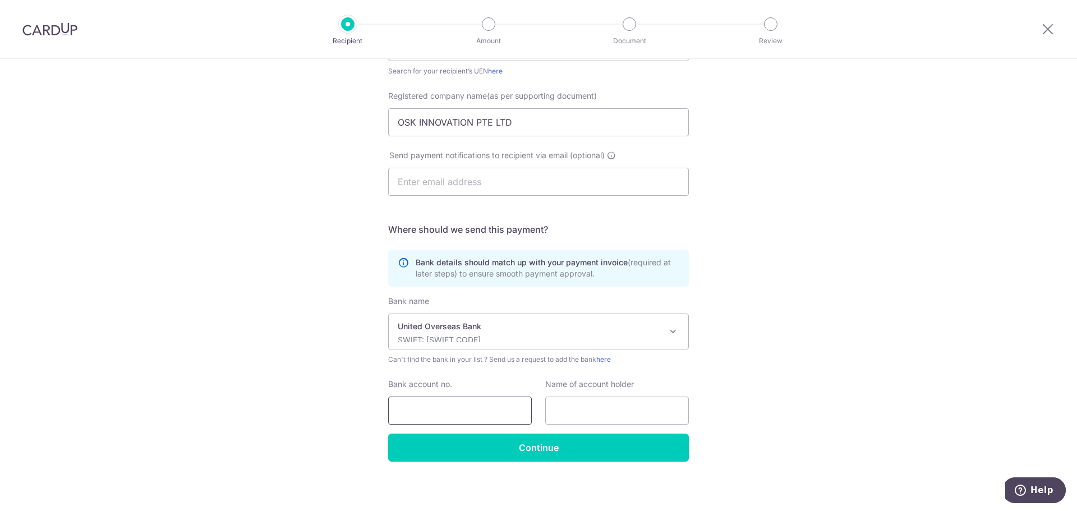
click at [455, 419] on input "Bank account no." at bounding box center [460, 411] width 144 height 28
click at [411, 410] on input "4513070947" at bounding box center [460, 411] width 144 height 28
click at [433, 410] on input "4513070947" at bounding box center [460, 411] width 144 height 28
click at [457, 411] on input "4513070947" at bounding box center [460, 411] width 144 height 28
click at [410, 410] on input "4513070947" at bounding box center [460, 411] width 144 height 28
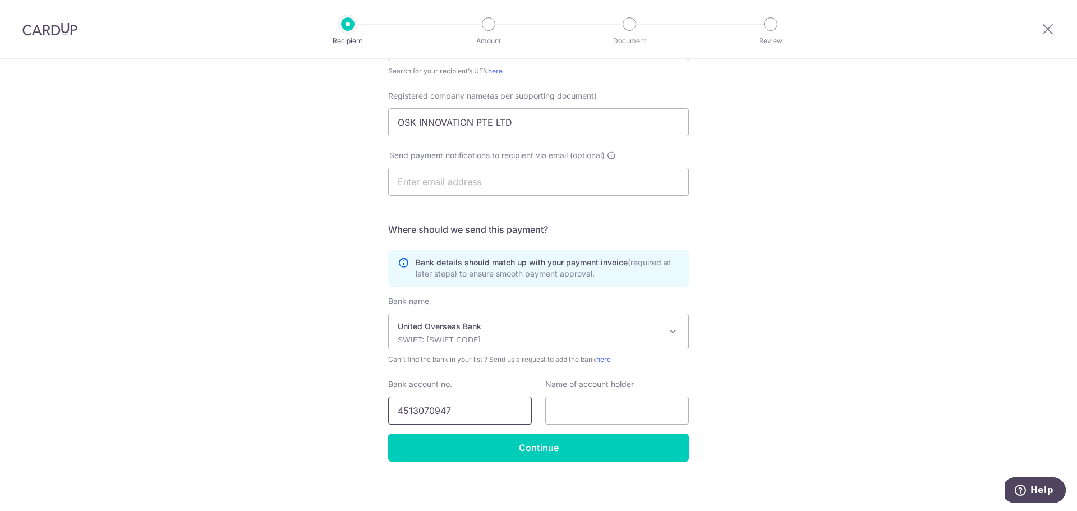
click at [431, 410] on input "4513070947" at bounding box center [460, 411] width 144 height 28
click at [461, 410] on input "4513070947" at bounding box center [460, 411] width 144 height 28
type input "4513070947"
click at [567, 409] on input "text" at bounding box center [617, 411] width 144 height 28
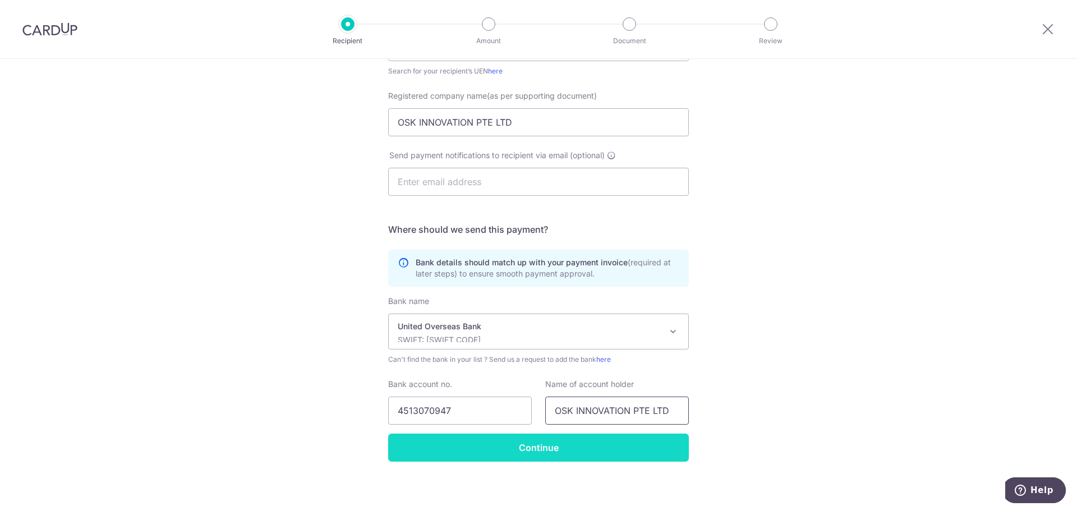
type input "OSK INNOVATION PTE LTD"
click at [601, 443] on input "Continue" at bounding box center [538, 448] width 301 height 28
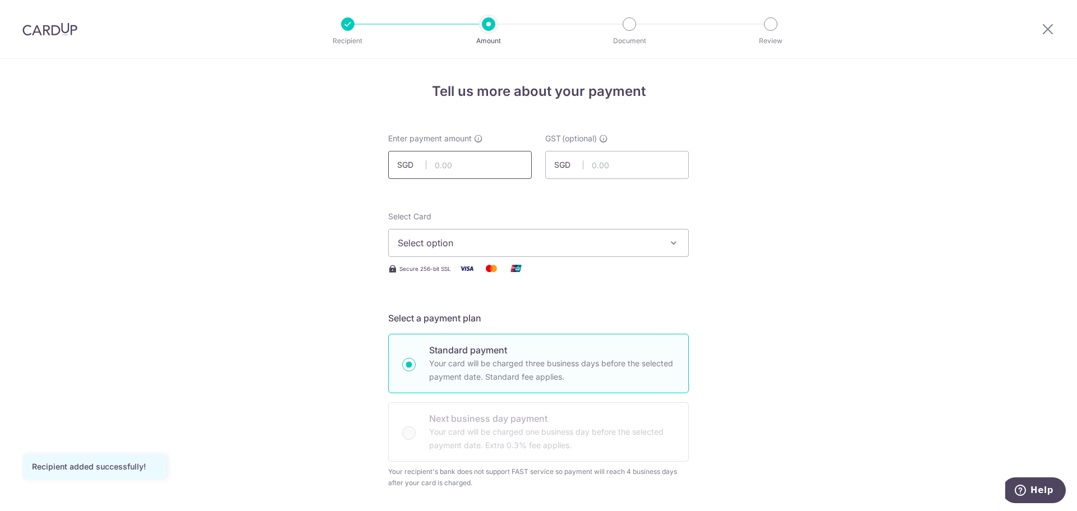
click at [458, 164] on input "text" at bounding box center [460, 165] width 144 height 28
type input "29,773.57"
click at [464, 244] on span "Select option" at bounding box center [529, 242] width 262 height 13
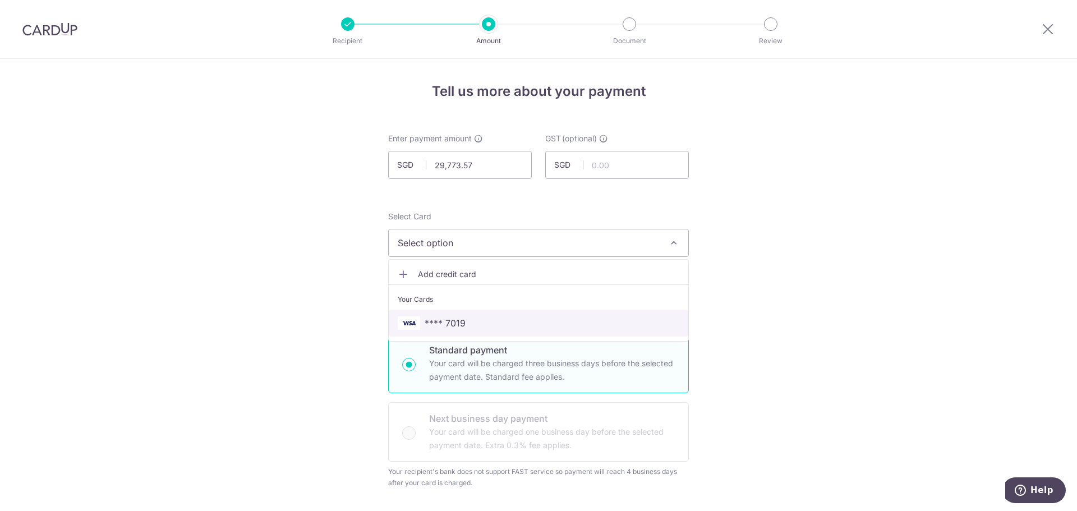
click at [444, 317] on span "**** 7019" at bounding box center [445, 323] width 41 height 13
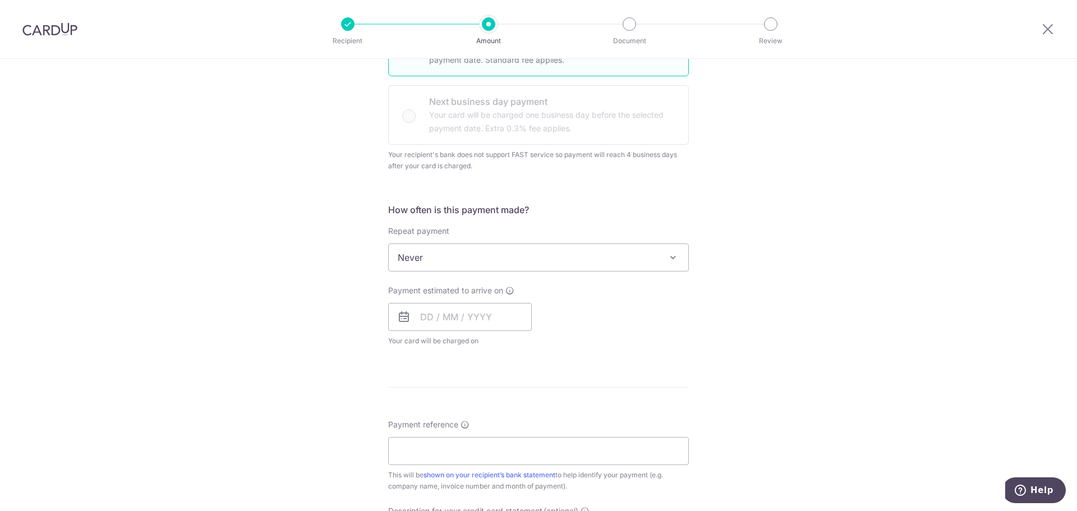
scroll to position [337, 0]
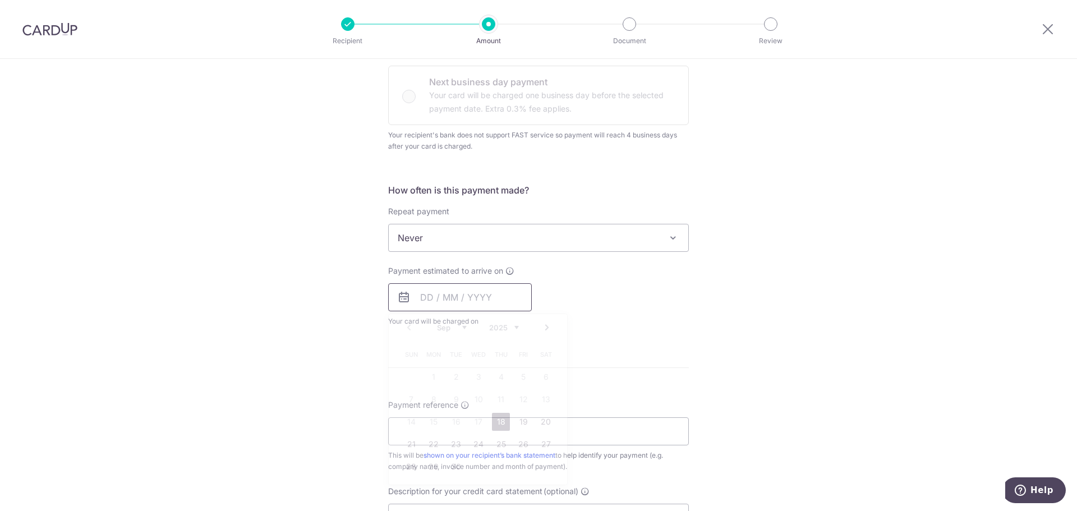
click at [470, 302] on input "text" at bounding box center [460, 297] width 144 height 28
click at [497, 423] on link "18" at bounding box center [501, 422] width 18 height 18
type input "[DATE]"
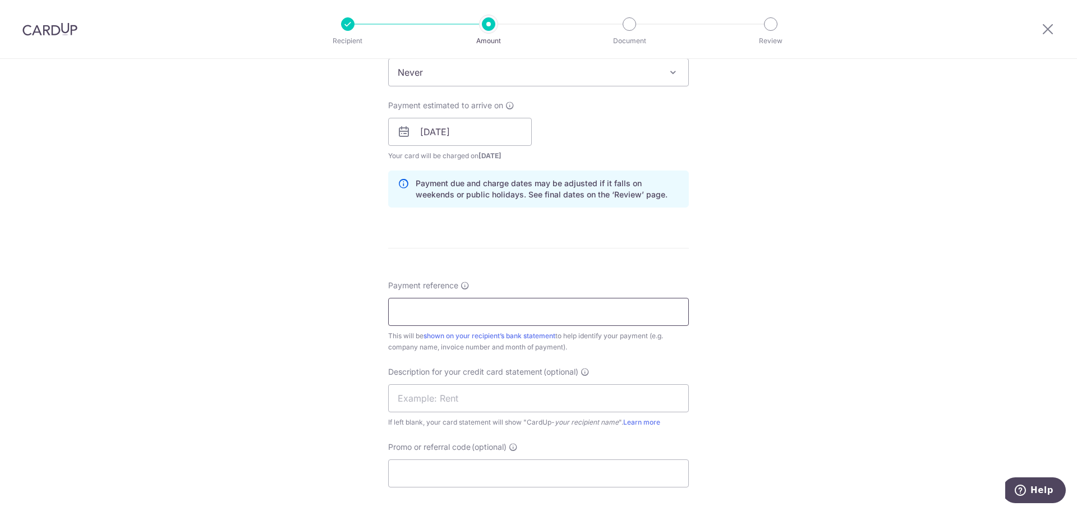
scroll to position [505, 0]
click at [432, 304] on input "Payment reference" at bounding box center [538, 309] width 301 height 28
type input "24-12-PC-05"
click at [359, 299] on div "Tell us more about your payment Enter payment amount SGD 29,773.57 29773.57 GST…" at bounding box center [538, 135] width 1077 height 1163
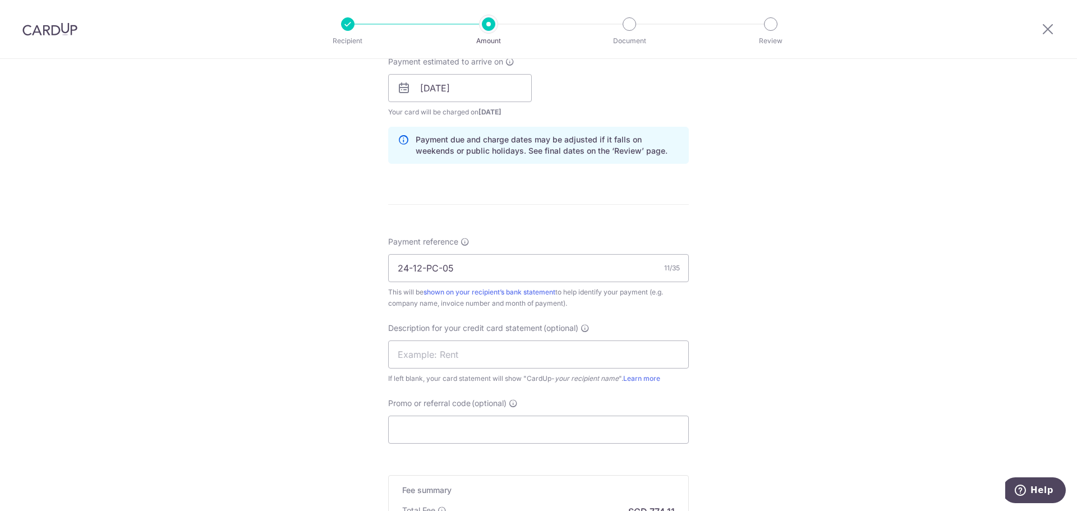
scroll to position [617, 0]
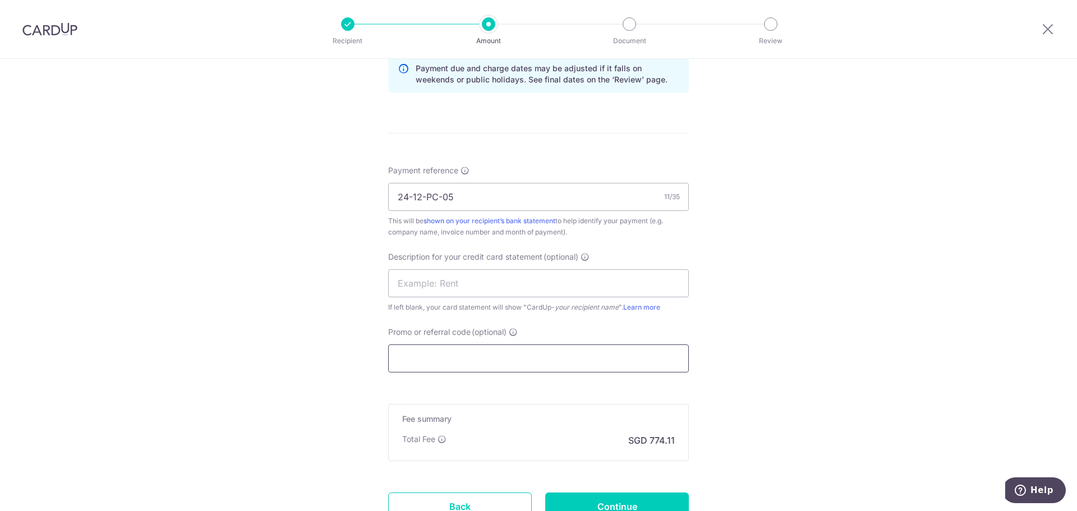
click at [456, 359] on input "Promo or referral code (optional)" at bounding box center [538, 359] width 301 height 28
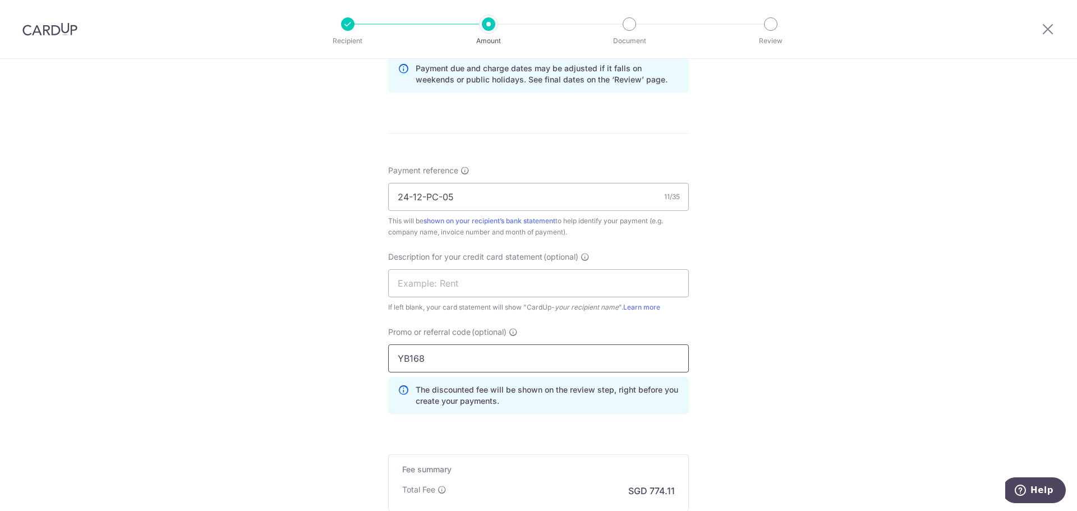
type input "YB168"
click at [318, 296] on div "Tell us more about your payment Enter payment amount SGD 29,773.57 29773.57 GST…" at bounding box center [538, 49] width 1077 height 1214
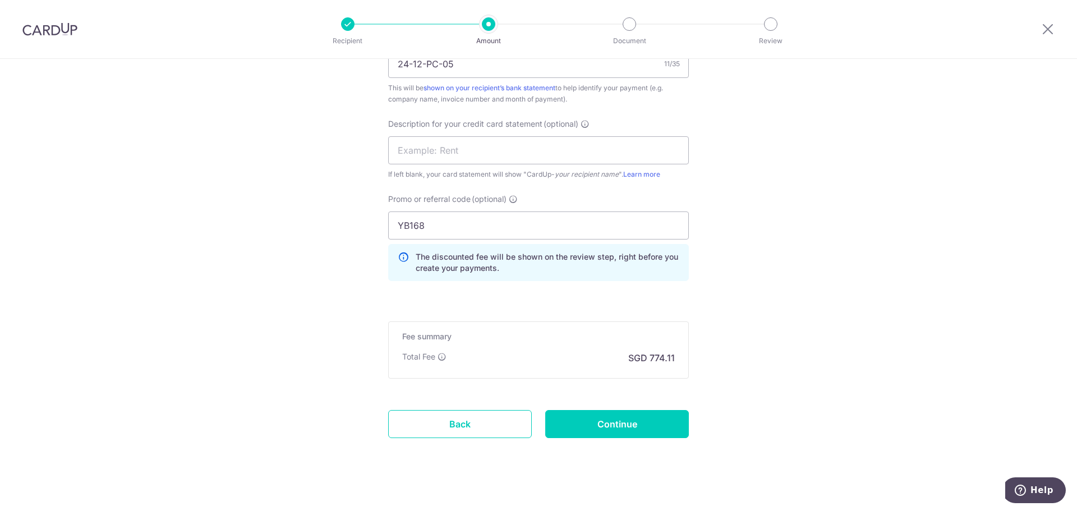
scroll to position [762, 0]
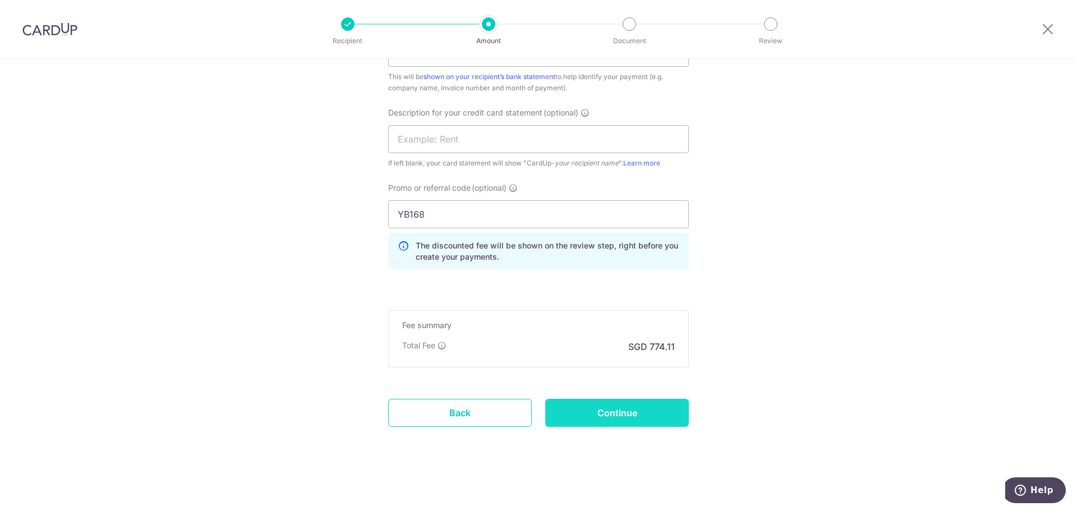
click at [616, 412] on input "Continue" at bounding box center [617, 413] width 144 height 28
type input "Create Schedule"
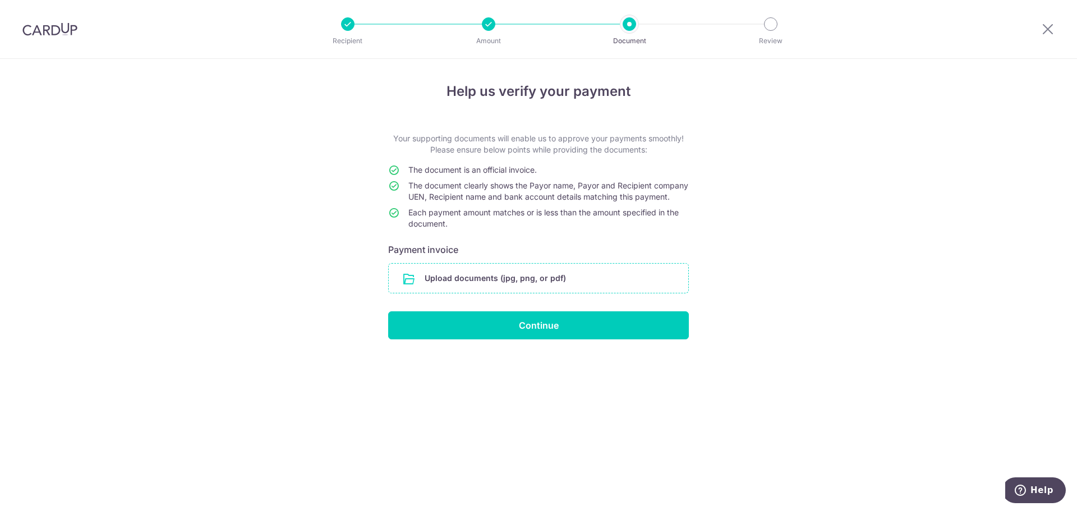
click at [516, 282] on input "file" at bounding box center [539, 278] width 300 height 29
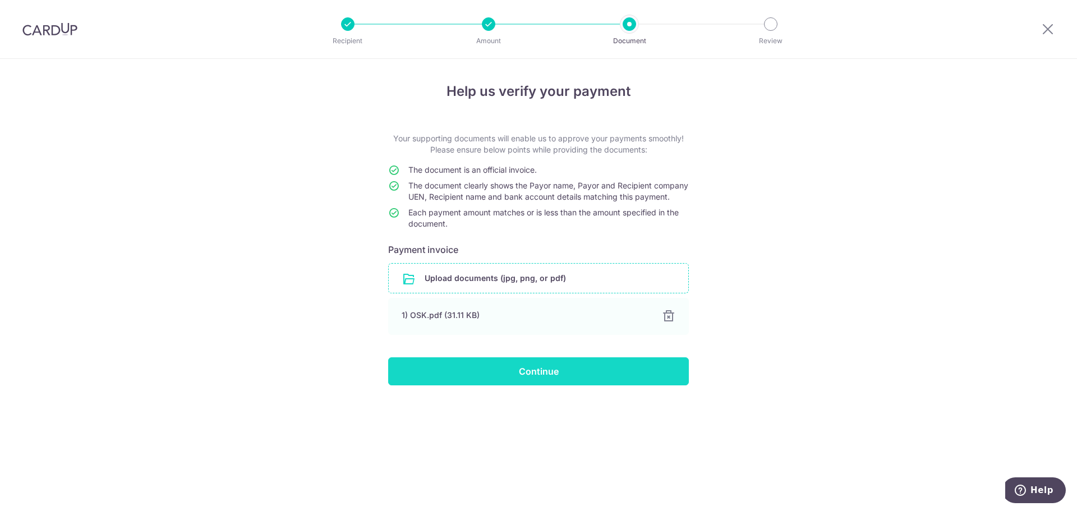
click at [577, 382] on input "Continue" at bounding box center [538, 371] width 301 height 28
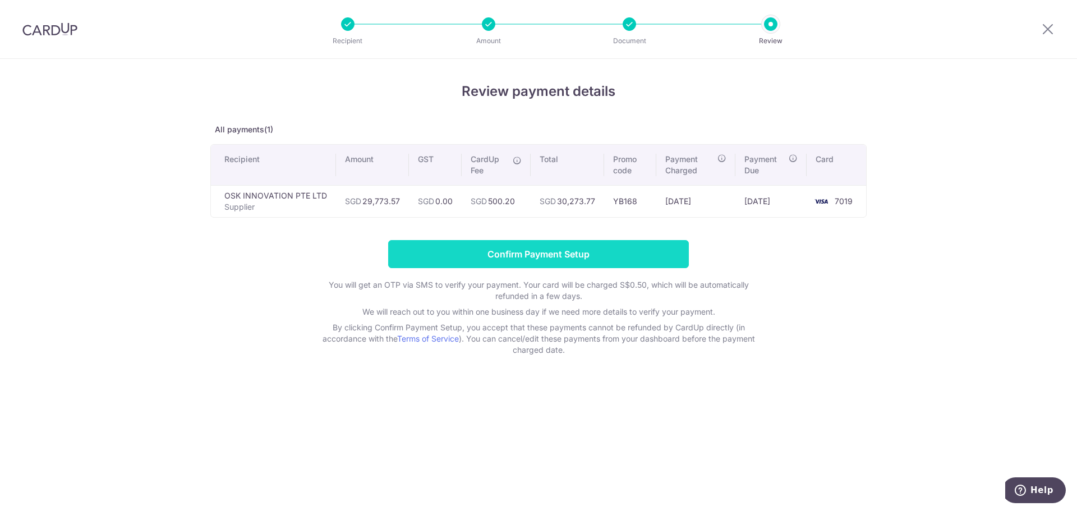
click at [577, 255] on input "Confirm Payment Setup" at bounding box center [538, 254] width 301 height 28
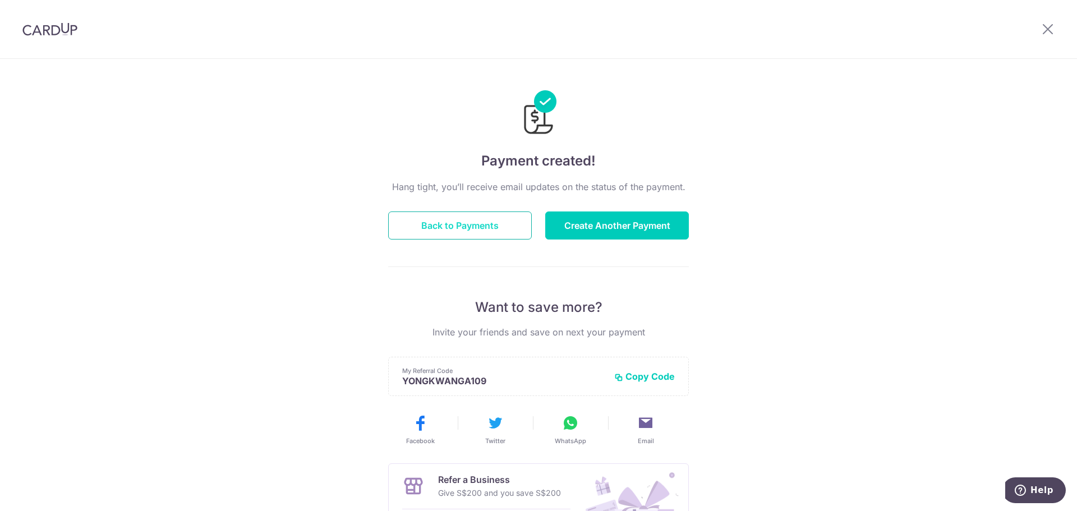
click at [490, 227] on button "Back to Payments" at bounding box center [460, 226] width 144 height 28
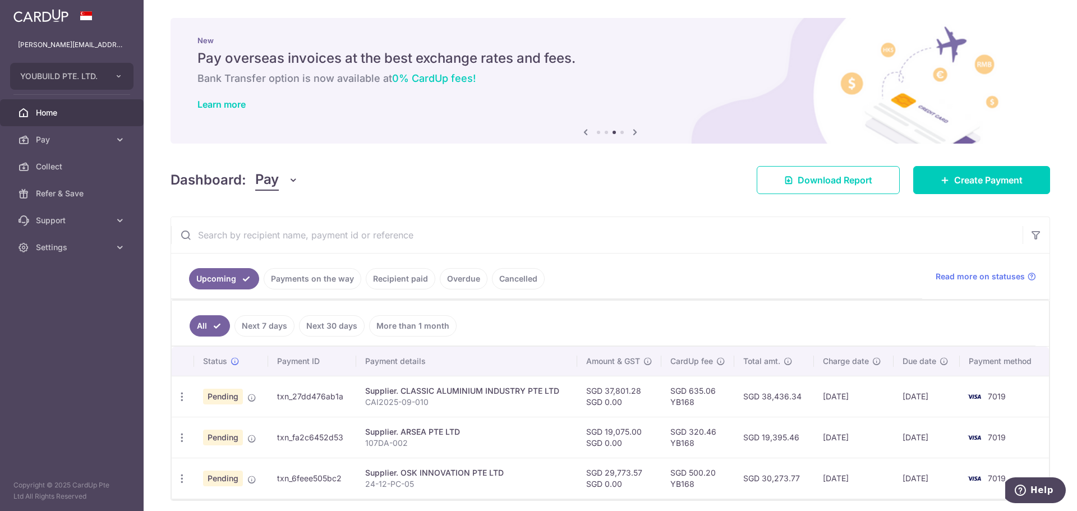
click at [319, 277] on link "Payments on the way" at bounding box center [313, 278] width 98 height 21
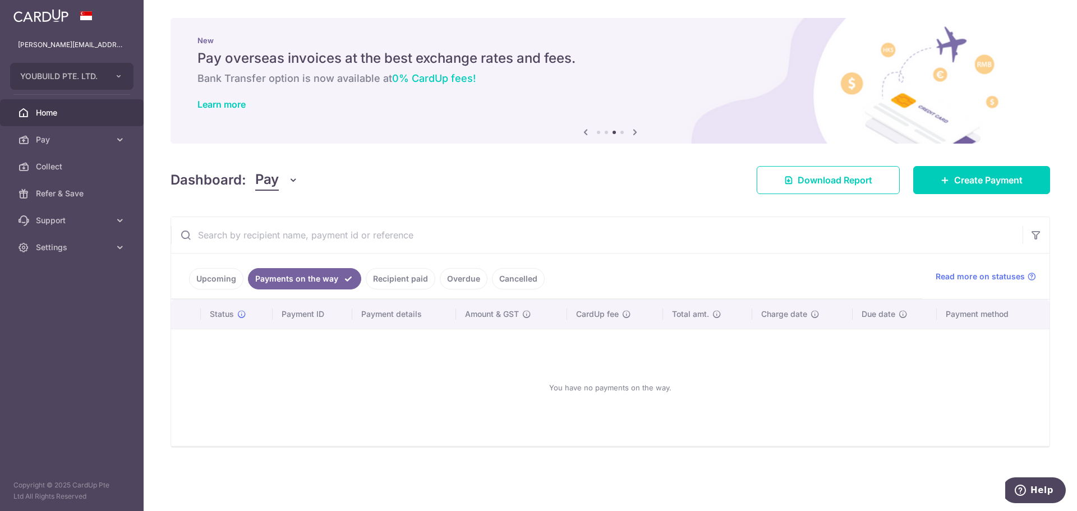
click at [388, 282] on link "Recipient paid" at bounding box center [401, 278] width 70 height 21
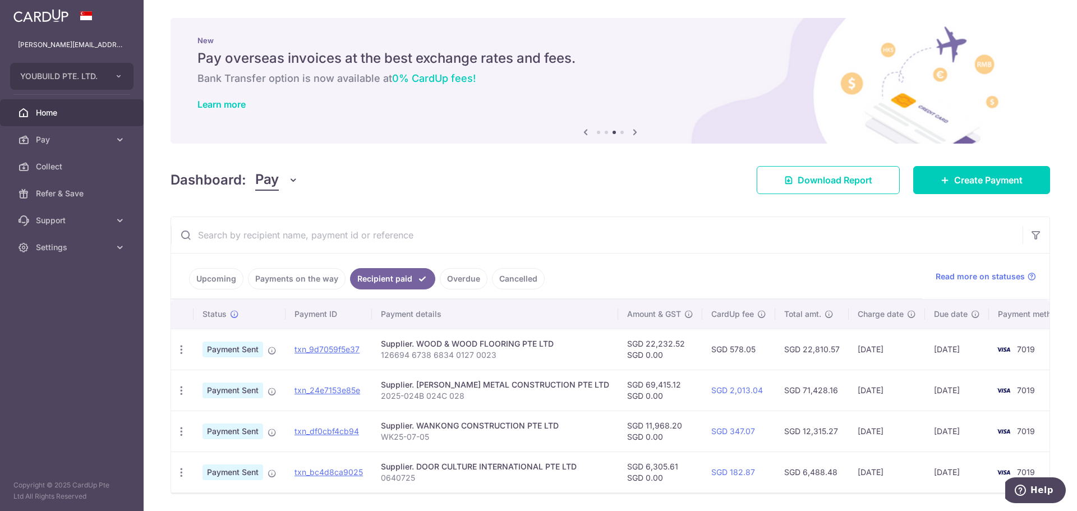
click at [462, 279] on link "Overdue" at bounding box center [464, 278] width 48 height 21
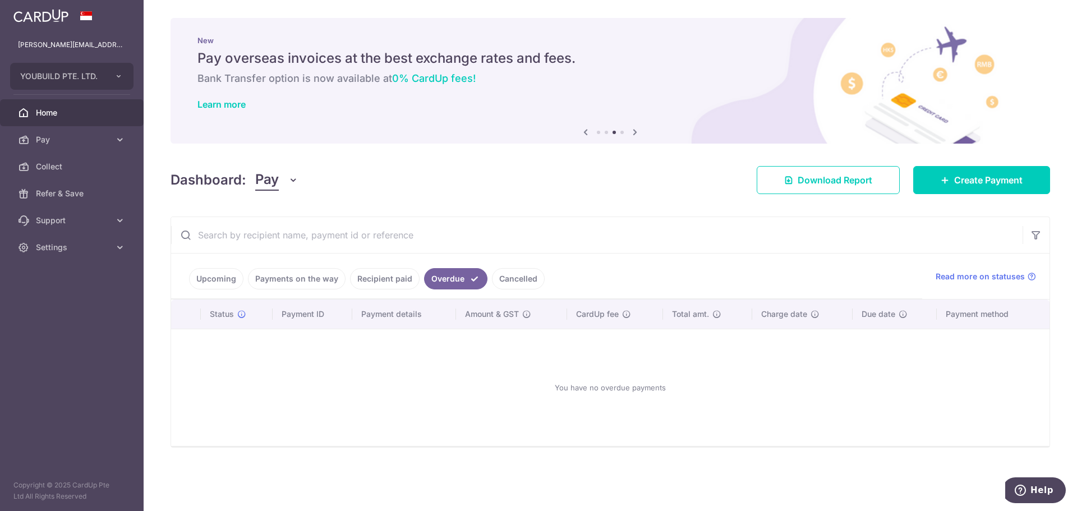
click at [502, 283] on link "Cancelled" at bounding box center [518, 278] width 53 height 21
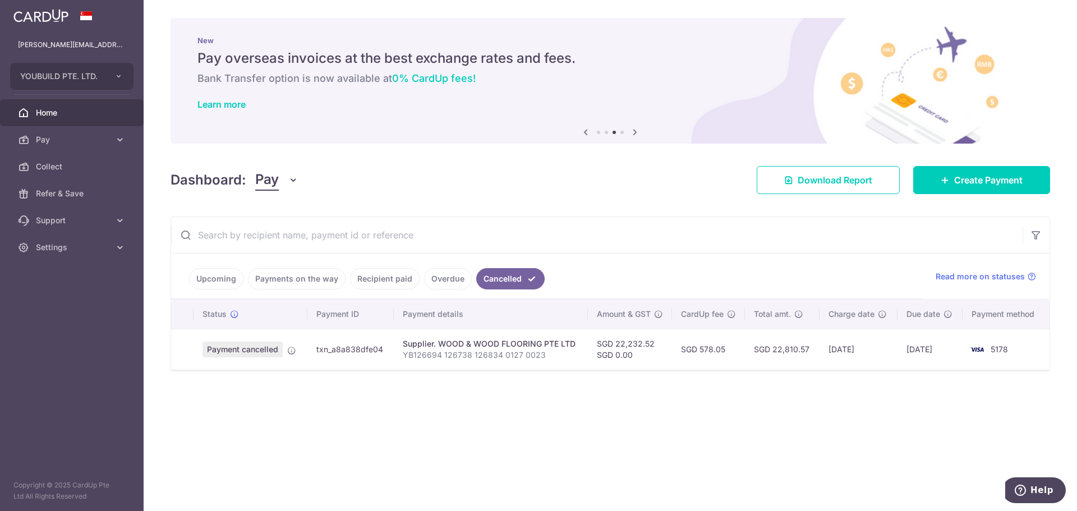
click at [366, 279] on link "Recipient paid" at bounding box center [385, 278] width 70 height 21
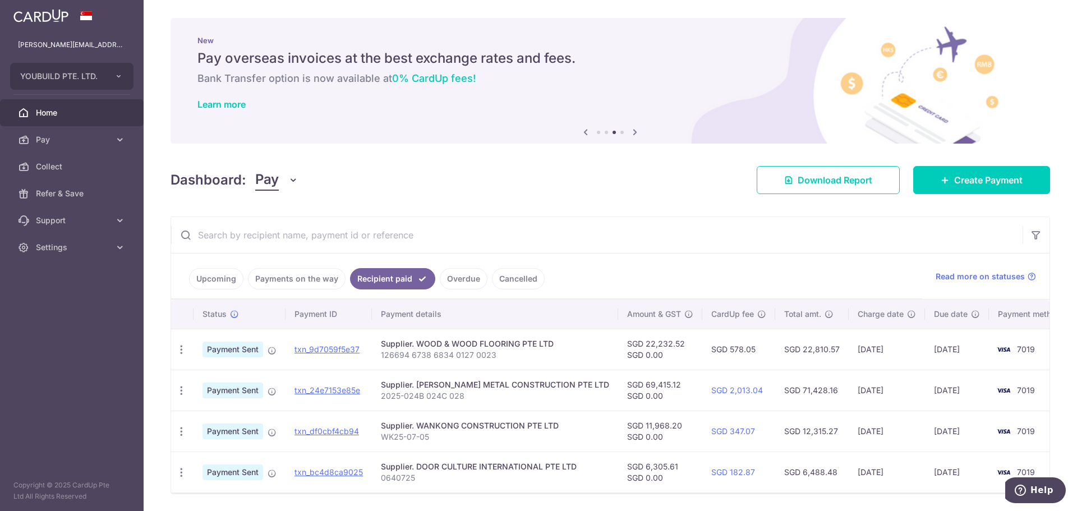
click at [310, 281] on link "Payments on the way" at bounding box center [297, 278] width 98 height 21
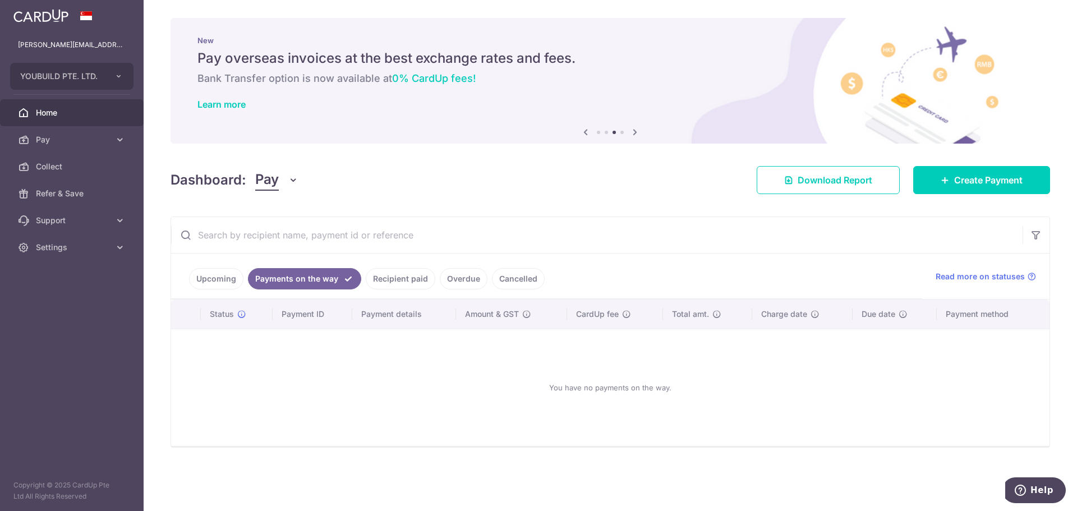
click at [221, 279] on link "Upcoming" at bounding box center [216, 278] width 54 height 21
